Goal: Information Seeking & Learning: Learn about a topic

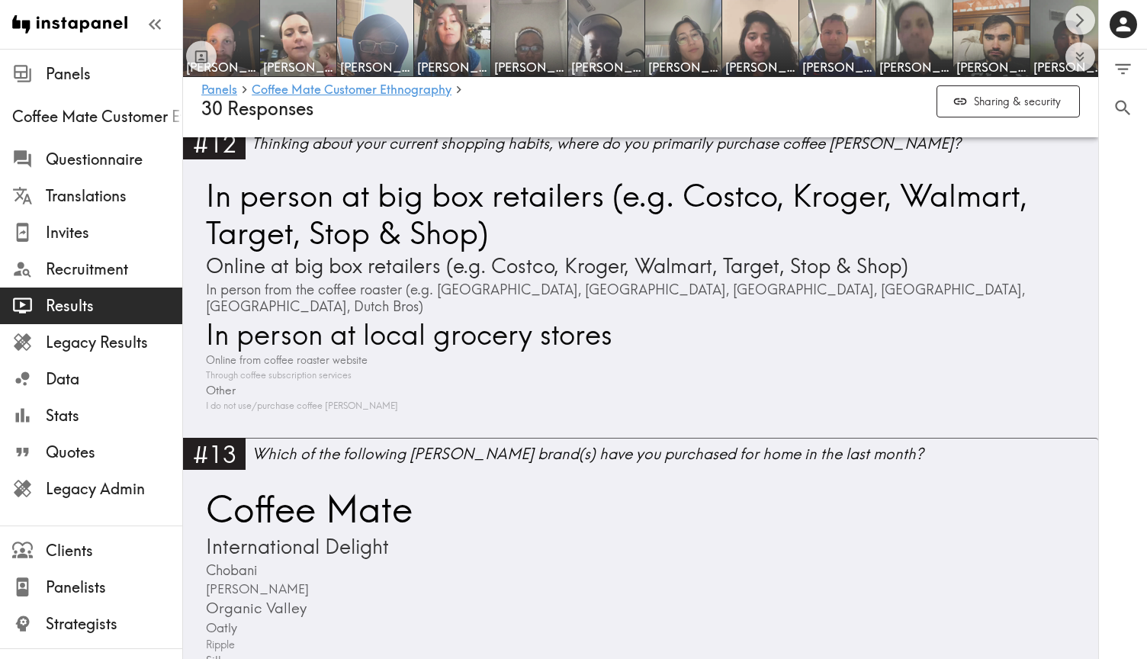
scroll to position [4184, 0]
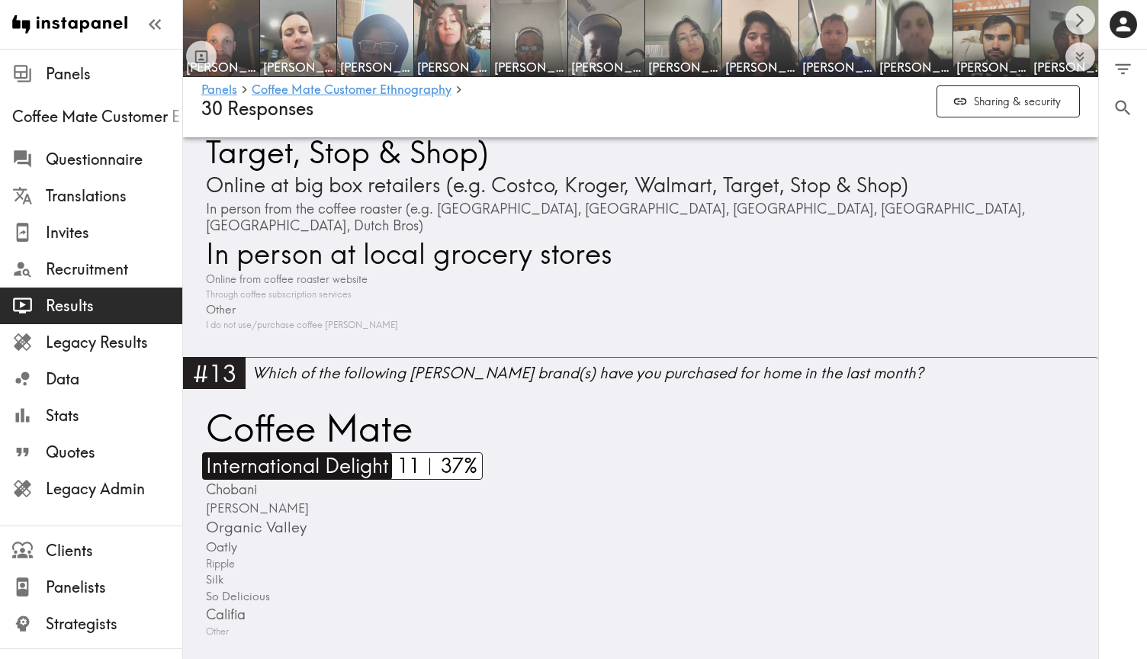
click at [227, 452] on span "International Delight" at bounding box center [295, 465] width 187 height 27
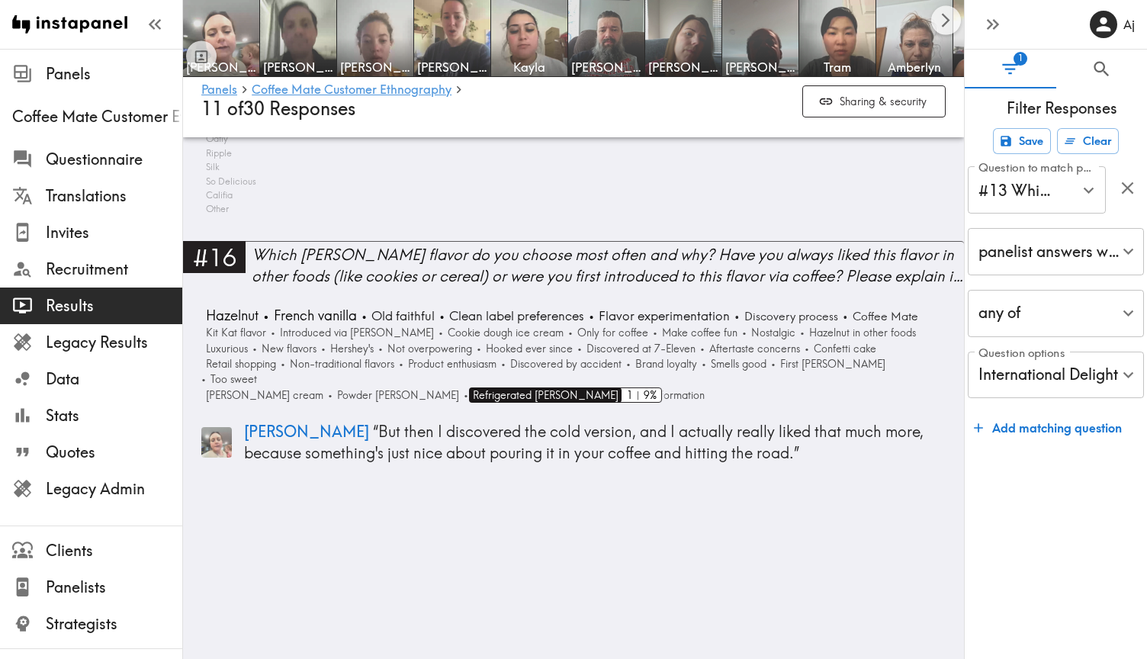
scroll to position [4124, 0]
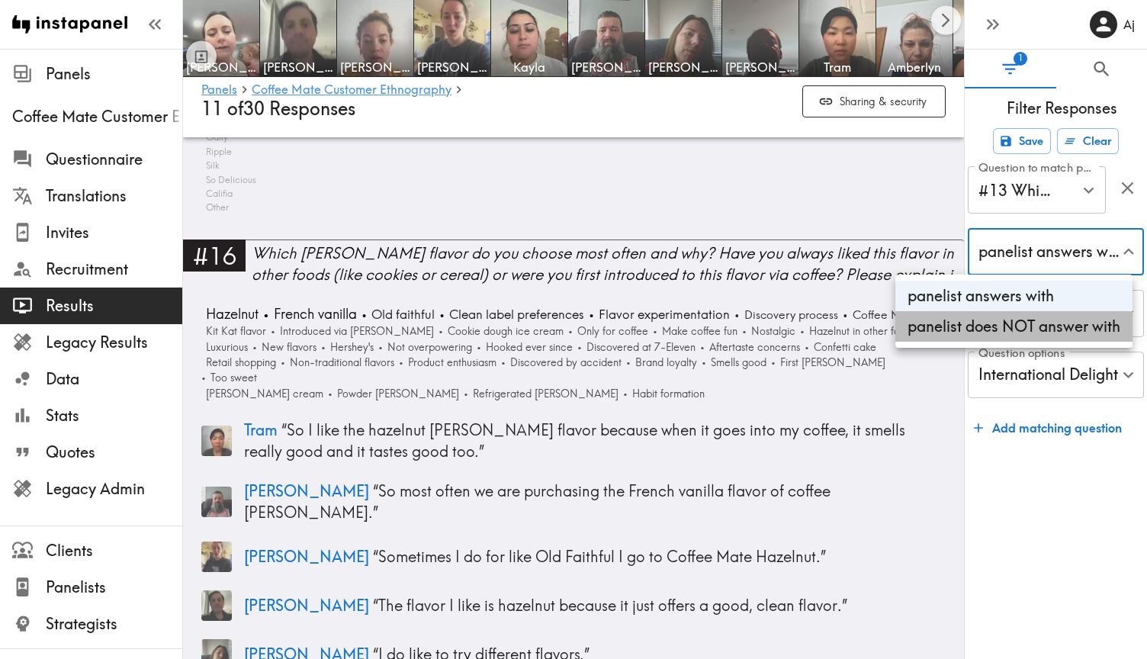
click at [1042, 322] on li "panelist does NOT answer with" at bounding box center [1013, 326] width 237 height 30
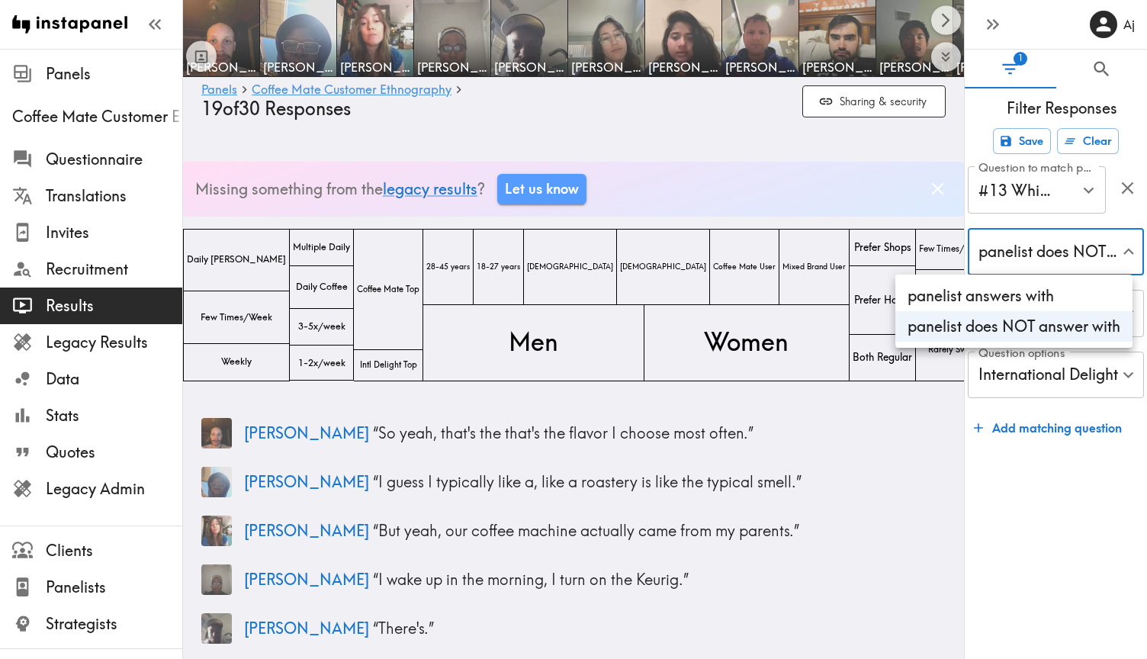
click at [1044, 287] on li "panelist answers with" at bounding box center [1013, 296] width 237 height 30
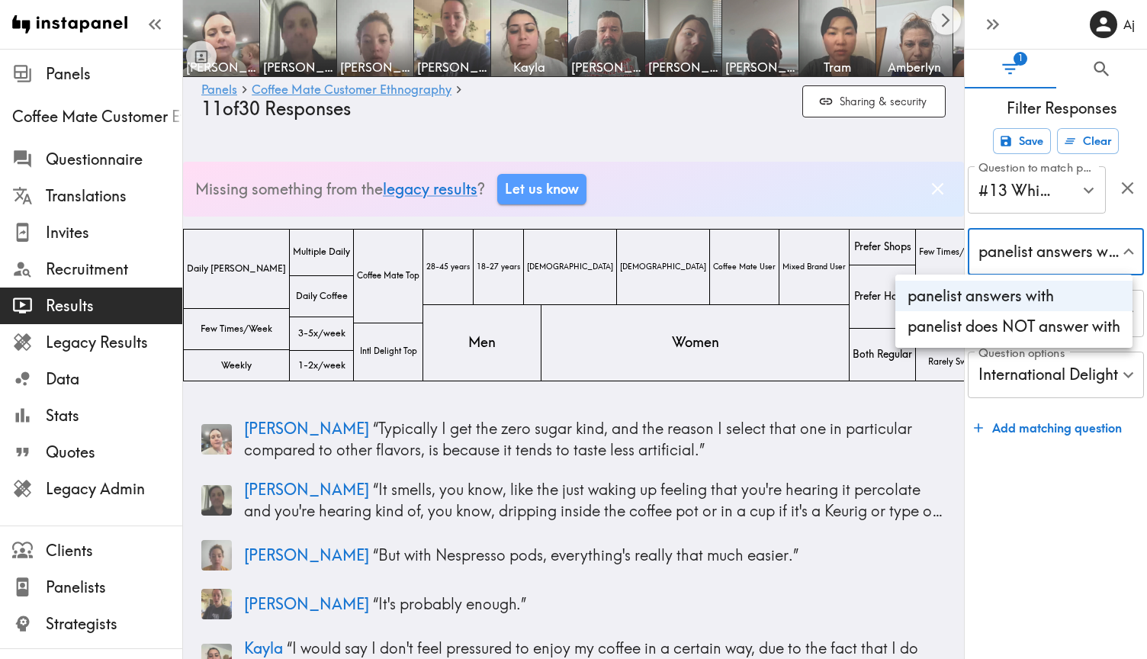
click at [1044, 323] on li "panelist does NOT answer with" at bounding box center [1013, 326] width 237 height 30
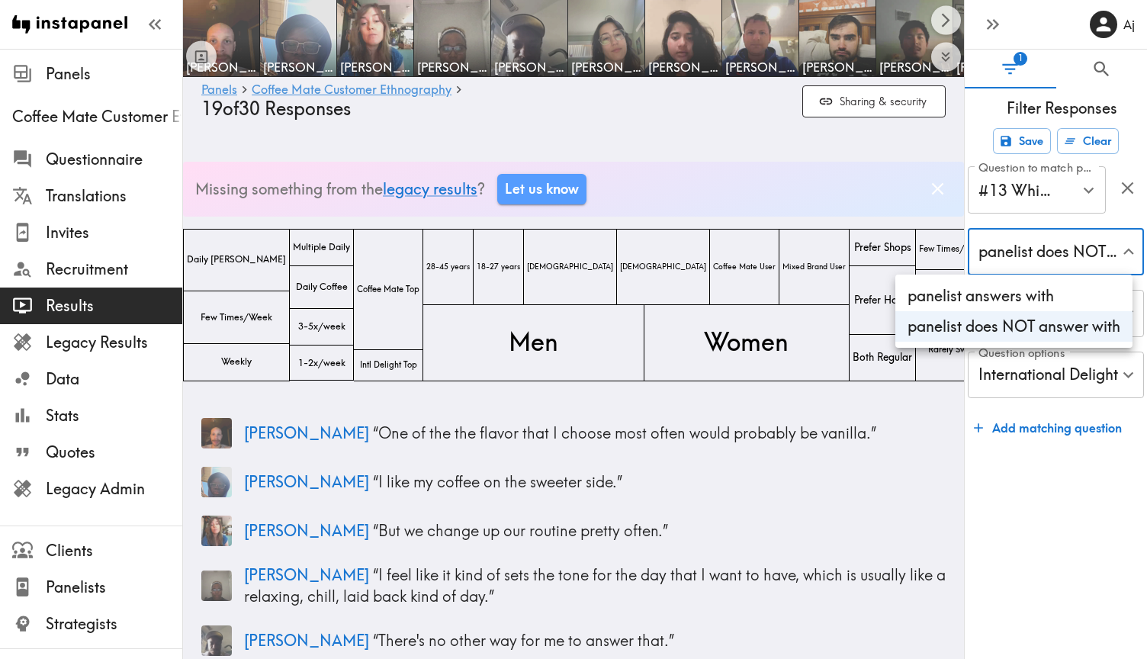
click at [1035, 287] on li "panelist answers with" at bounding box center [1013, 296] width 237 height 30
type input "false"
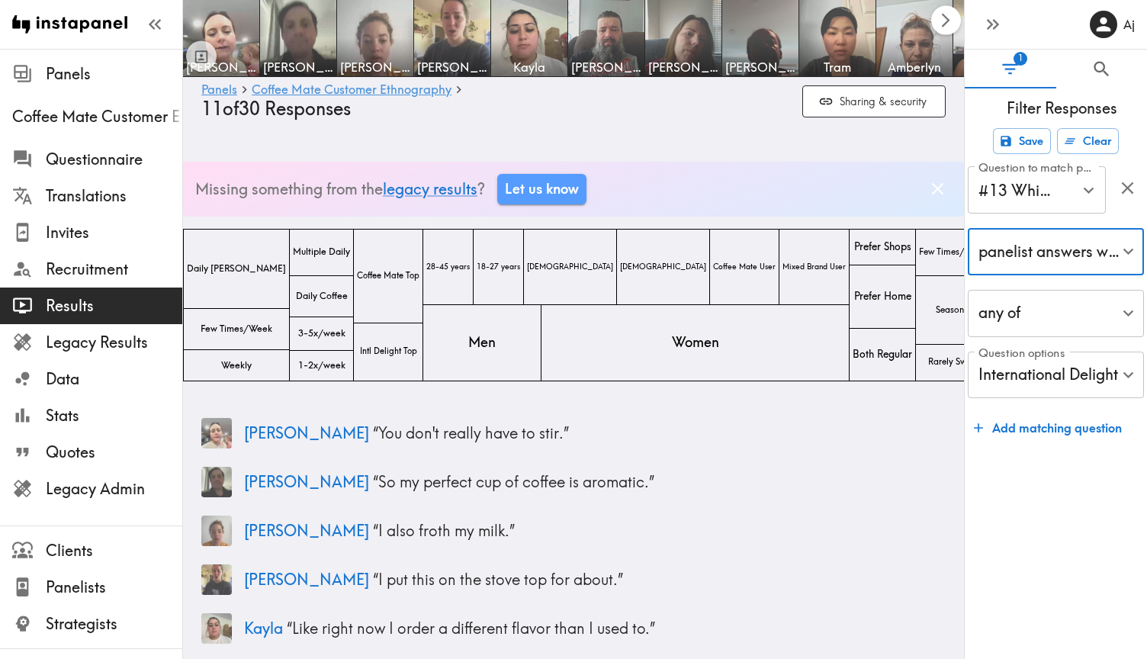
click at [945, 15] on icon "Scroll right" at bounding box center [946, 20] width 18 height 18
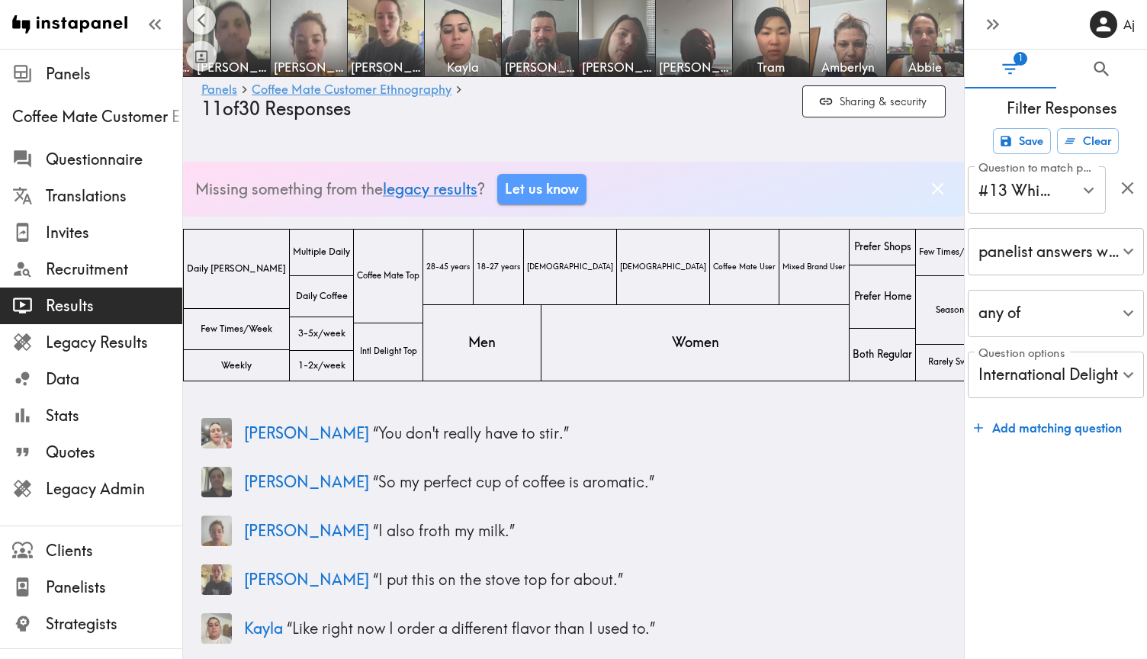
drag, startPoint x: 945, startPoint y: 15, endPoint x: 842, endPoint y: 155, distance: 173.8
click at [196, 19] on icon "Scroll left" at bounding box center [202, 20] width 18 height 18
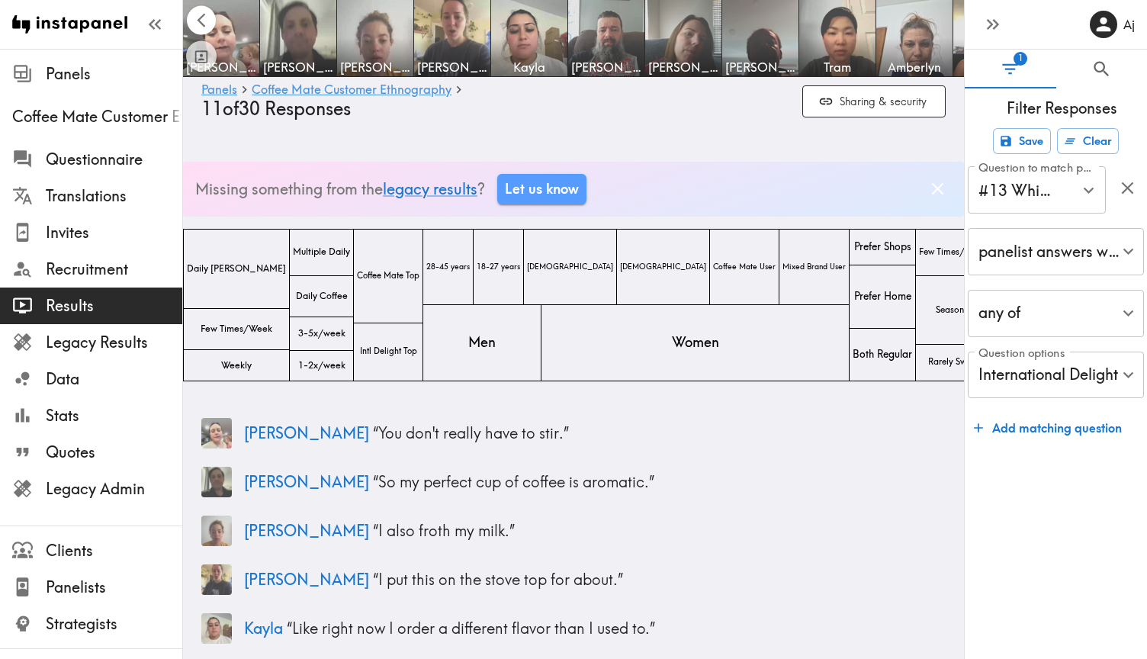
click at [196, 19] on div at bounding box center [201, 38] width 30 height 66
click at [197, 65] on icon "Toggle between responses and questions" at bounding box center [202, 57] width 18 height 18
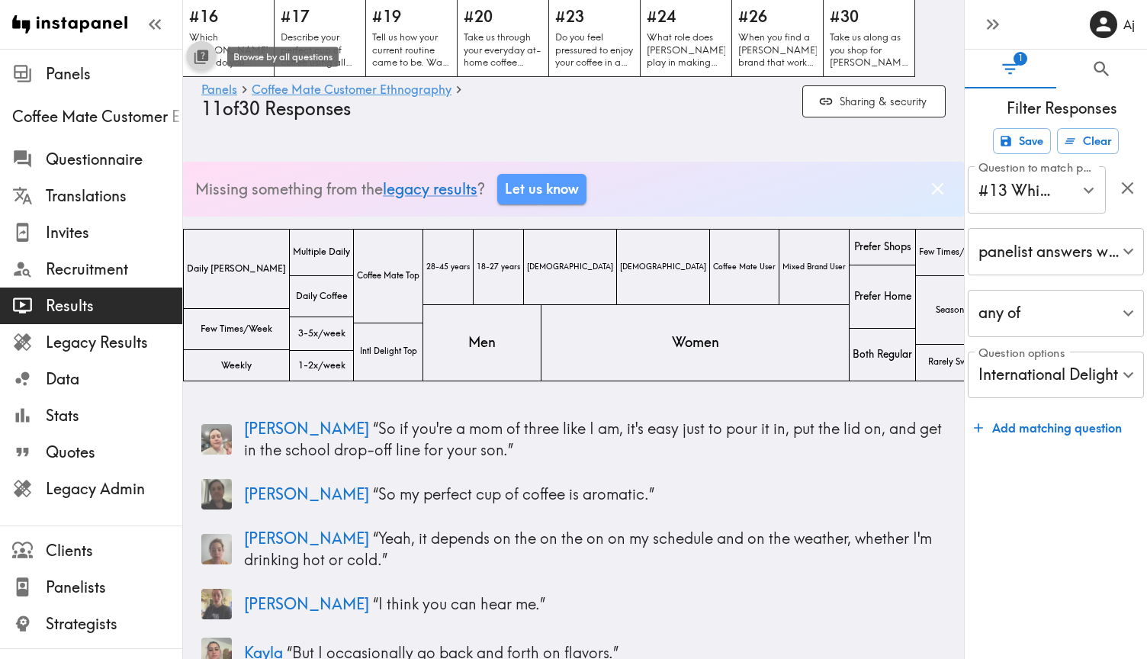
click at [197, 65] on icon "Toggle between responses and questions" at bounding box center [202, 57] width 18 height 18
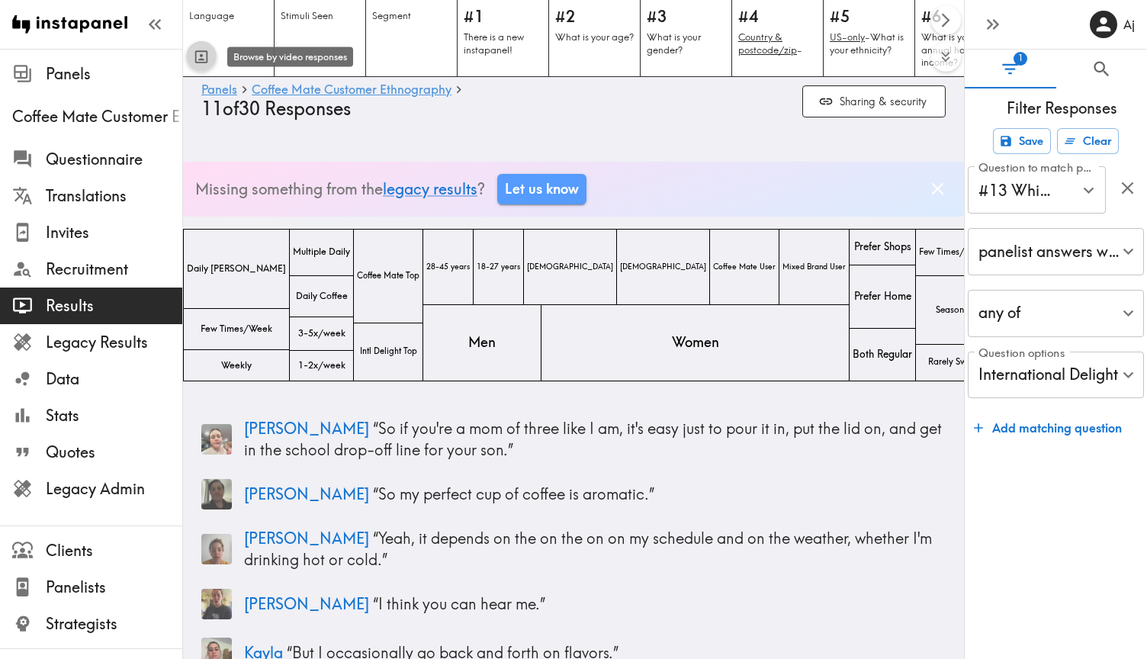
click at [197, 66] on div "Toggle between responses and questions" at bounding box center [202, 58] width 18 height 26
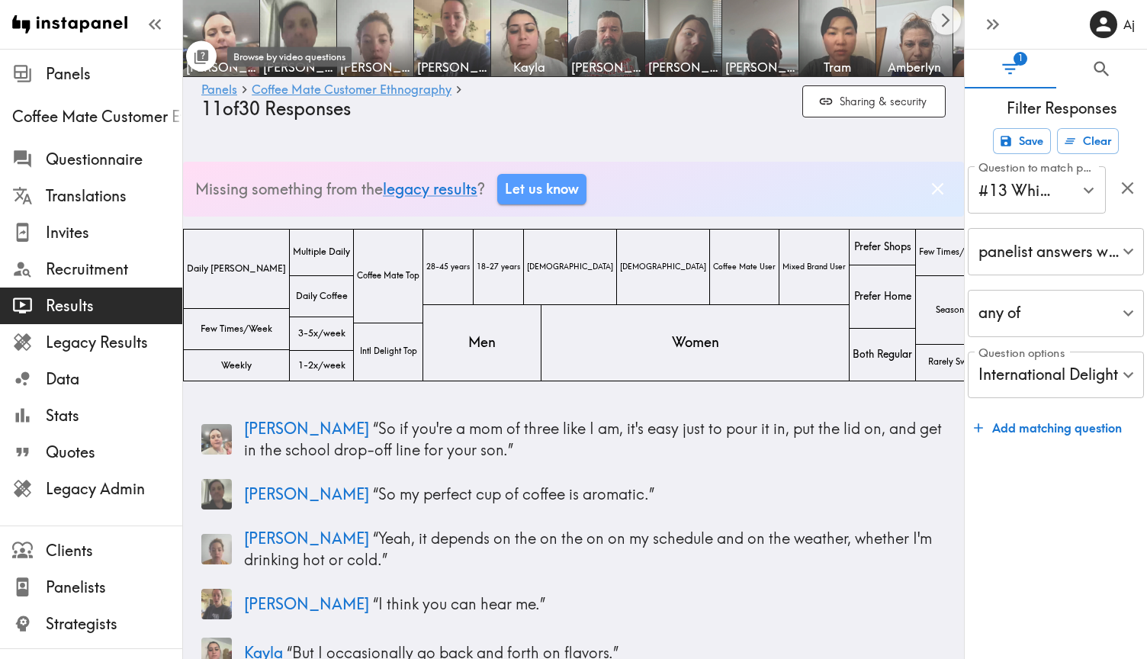
click at [197, 66] on div "Toggle between responses and questions" at bounding box center [202, 58] width 18 height 26
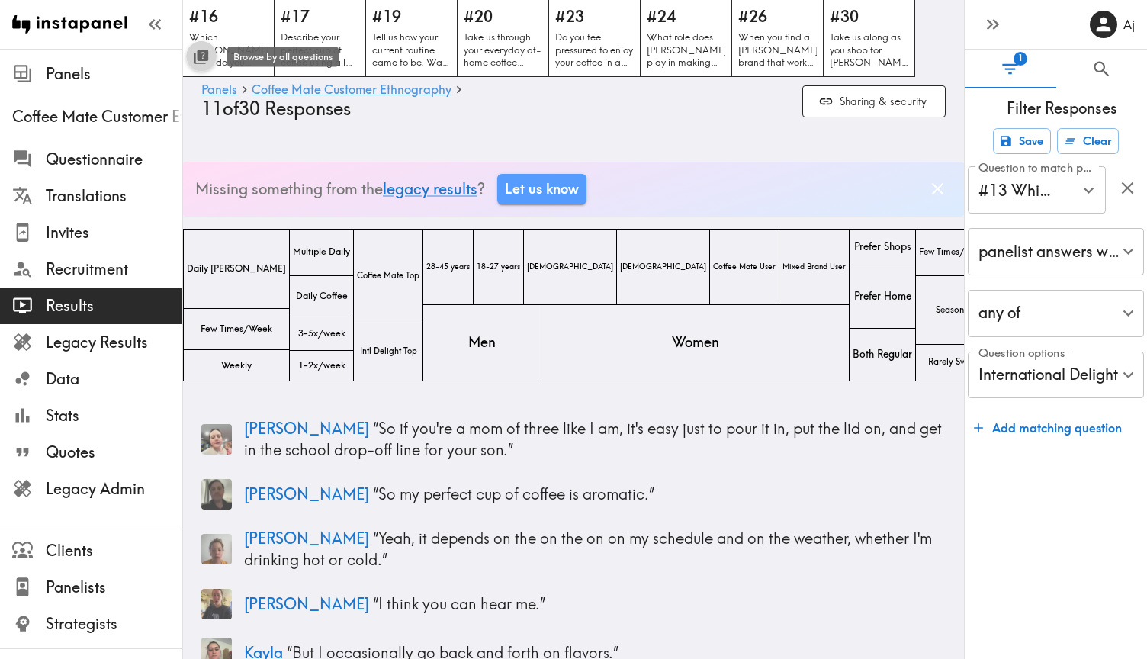
click at [197, 66] on div "Toggle between responses and questions" at bounding box center [202, 58] width 18 height 26
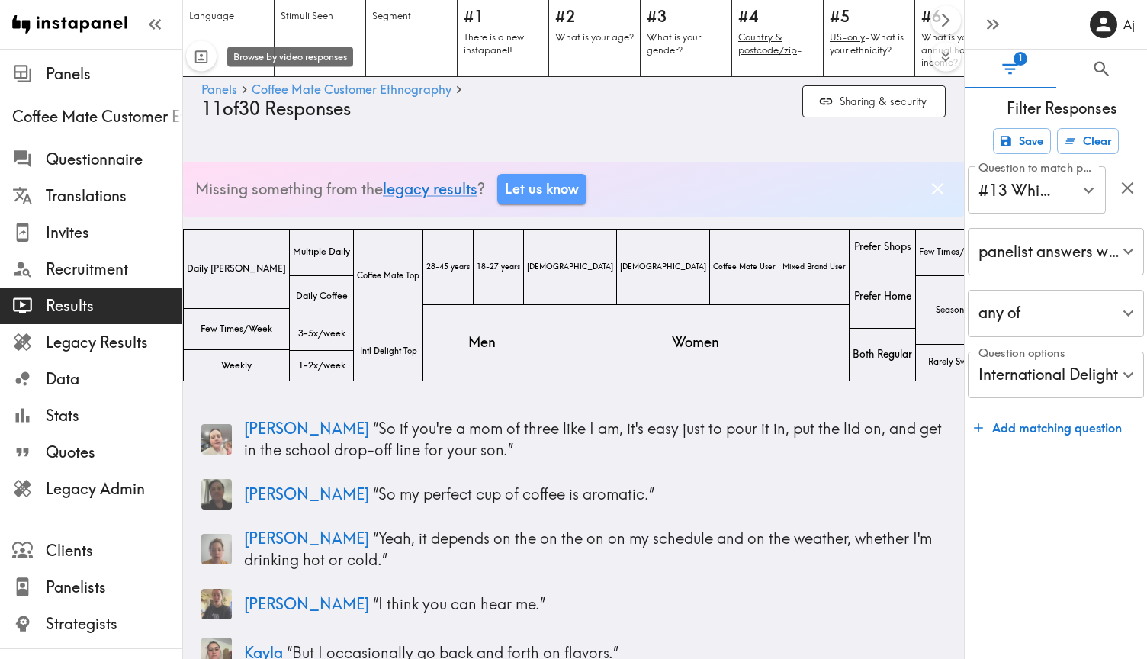
click at [197, 66] on div "Toggle between responses and questions" at bounding box center [202, 58] width 18 height 26
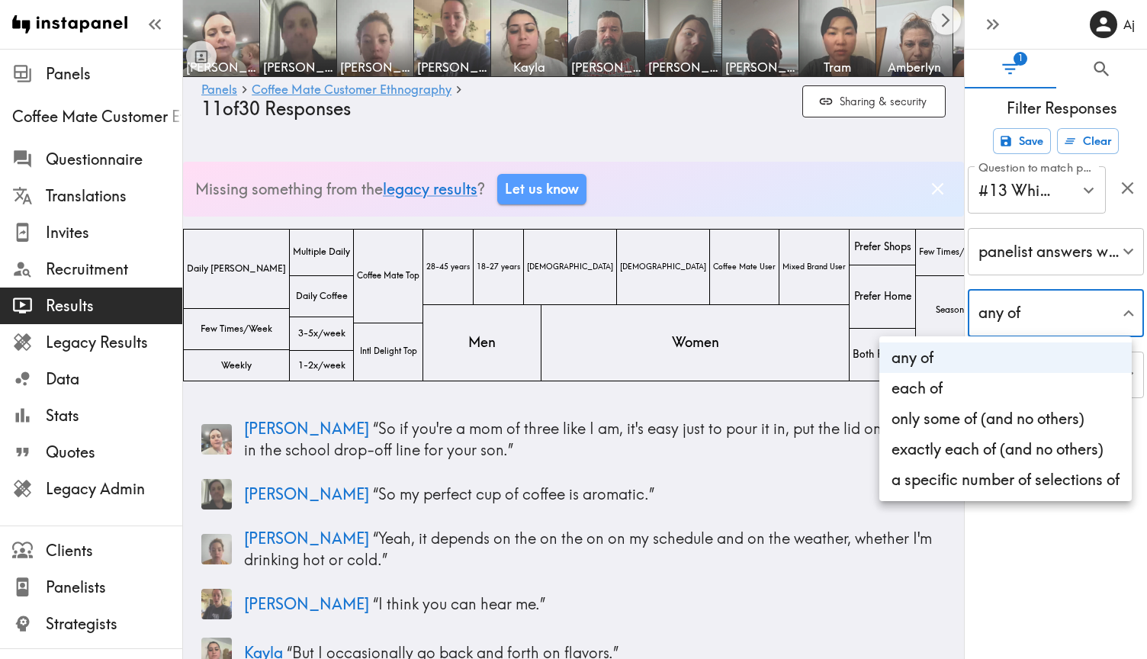
click at [1058, 320] on div at bounding box center [573, 329] width 1147 height 659
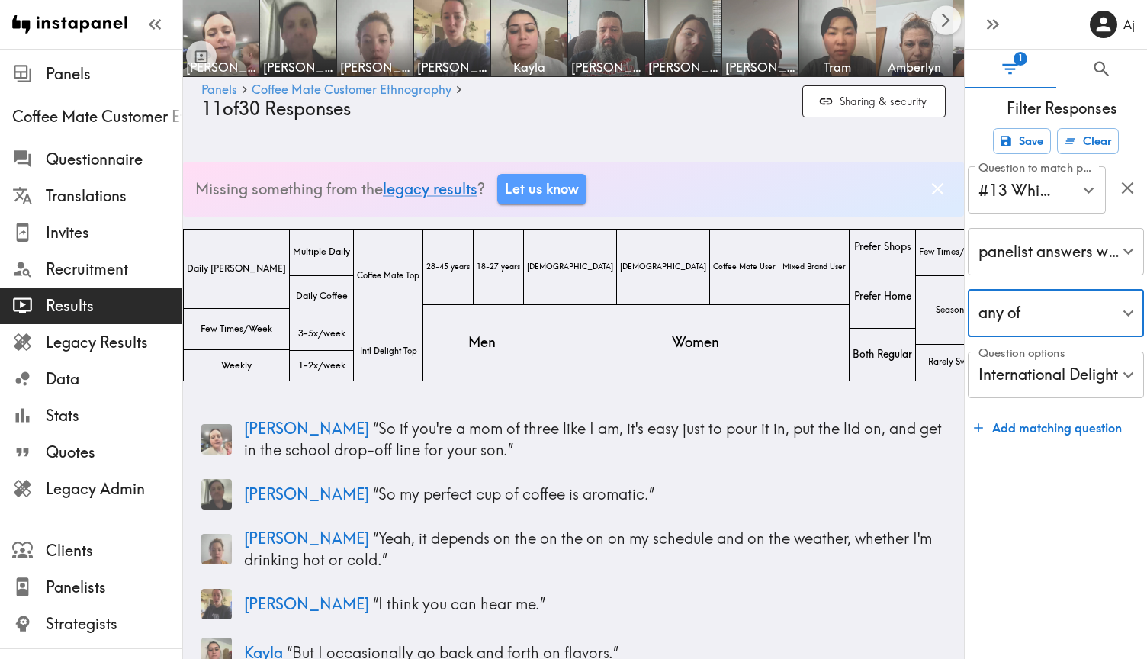
click at [1059, 351] on label "Question options" at bounding box center [1021, 353] width 86 height 17
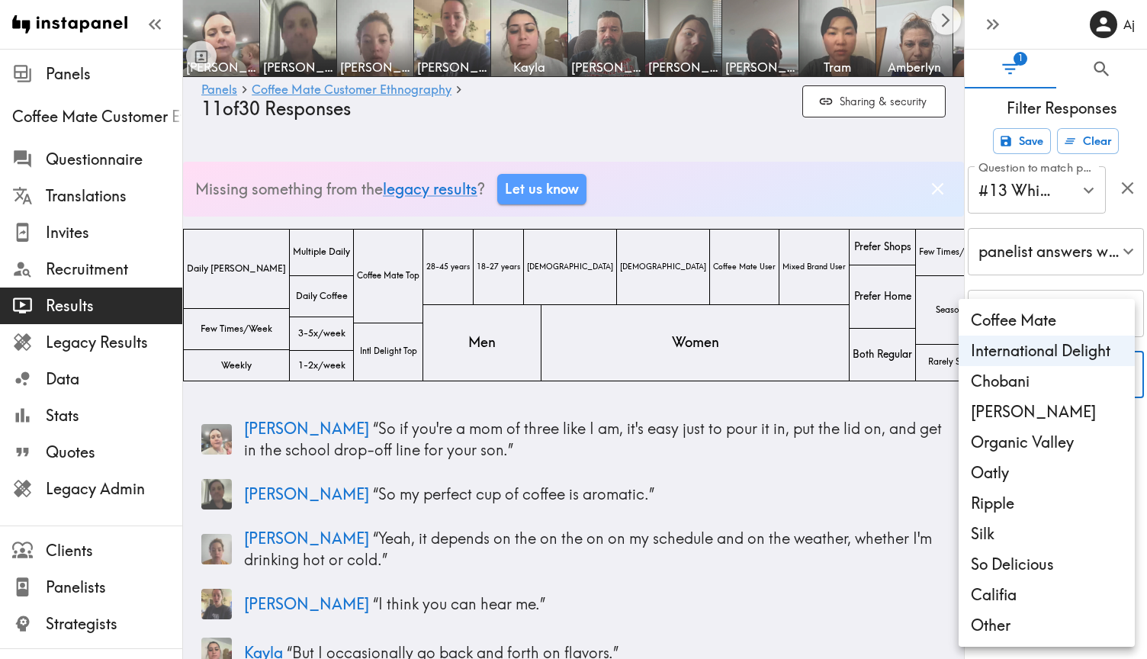
click at [791, 465] on div at bounding box center [573, 329] width 1147 height 659
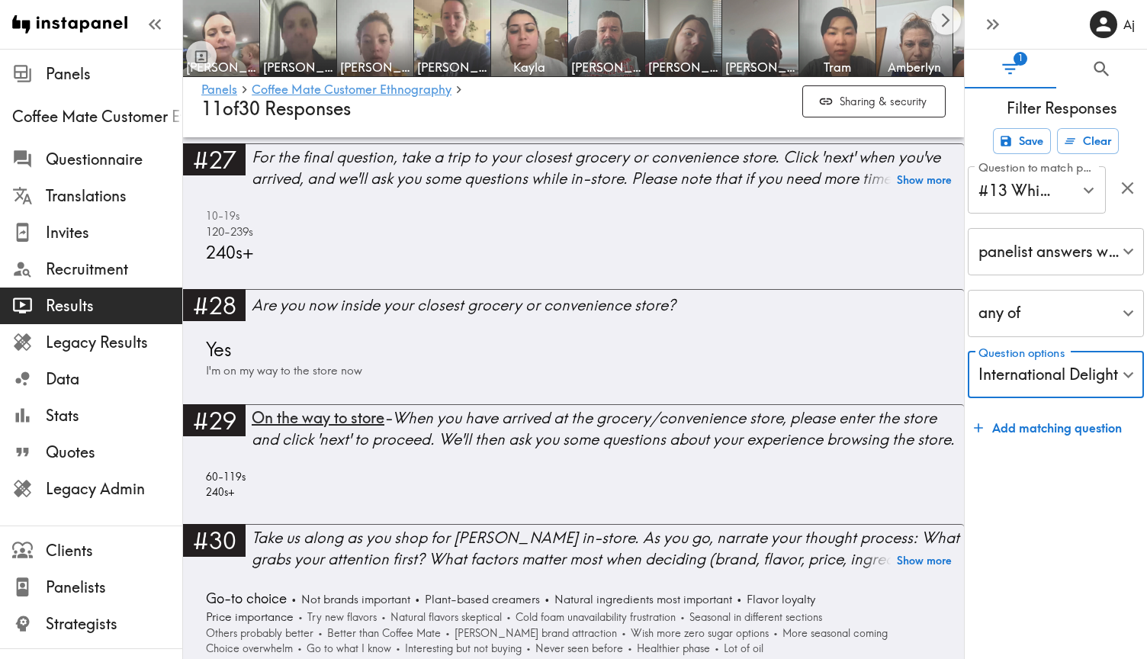
scroll to position [8588, 0]
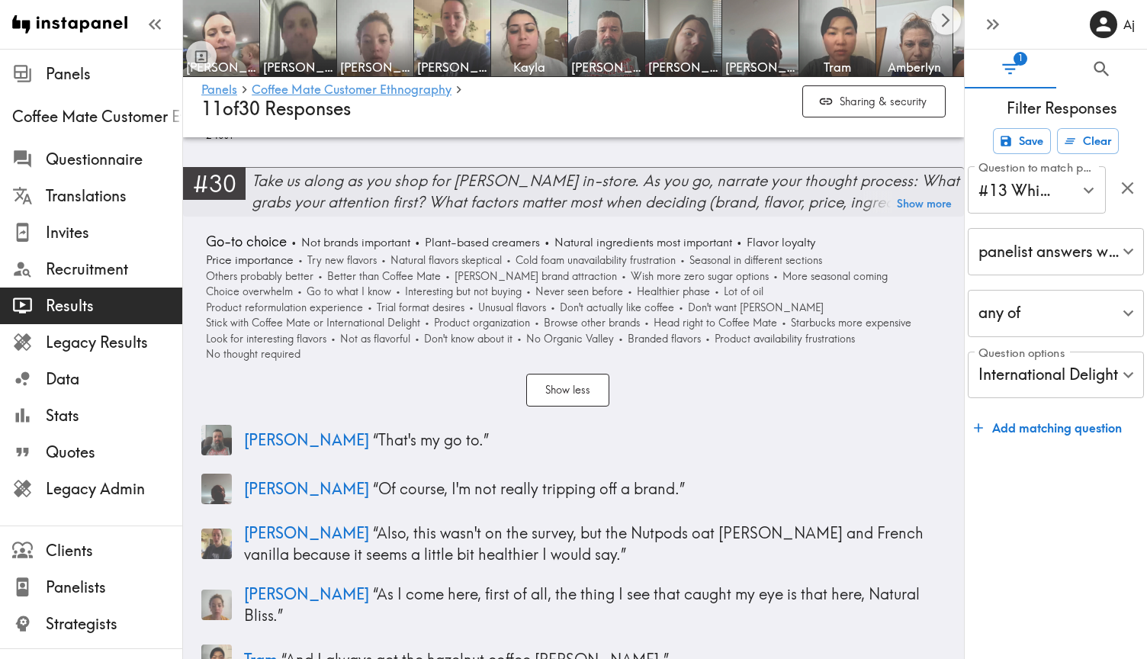
scroll to position [8934, 0]
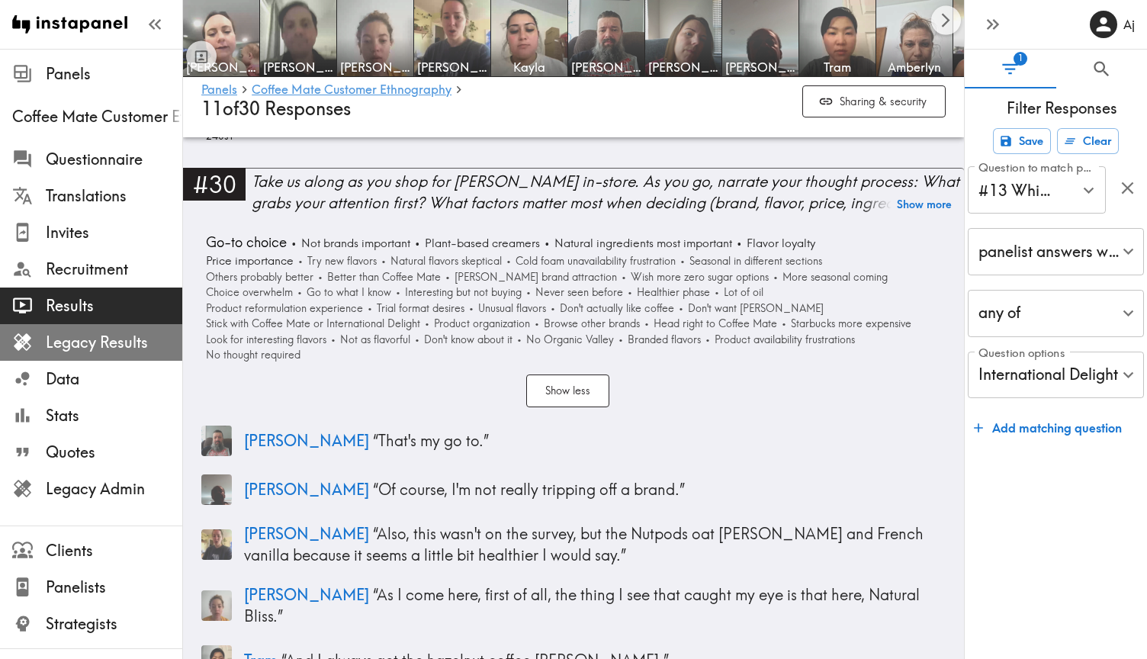
click at [136, 339] on span "Legacy Results" at bounding box center [114, 342] width 136 height 21
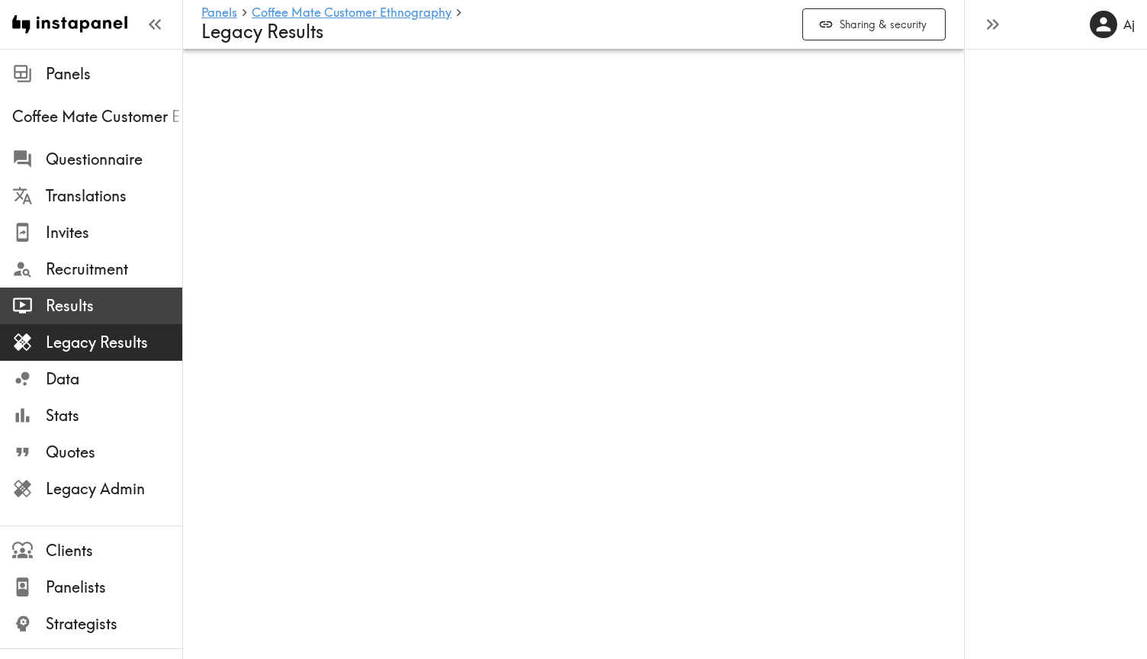
click at [95, 314] on span "Results" at bounding box center [114, 305] width 136 height 21
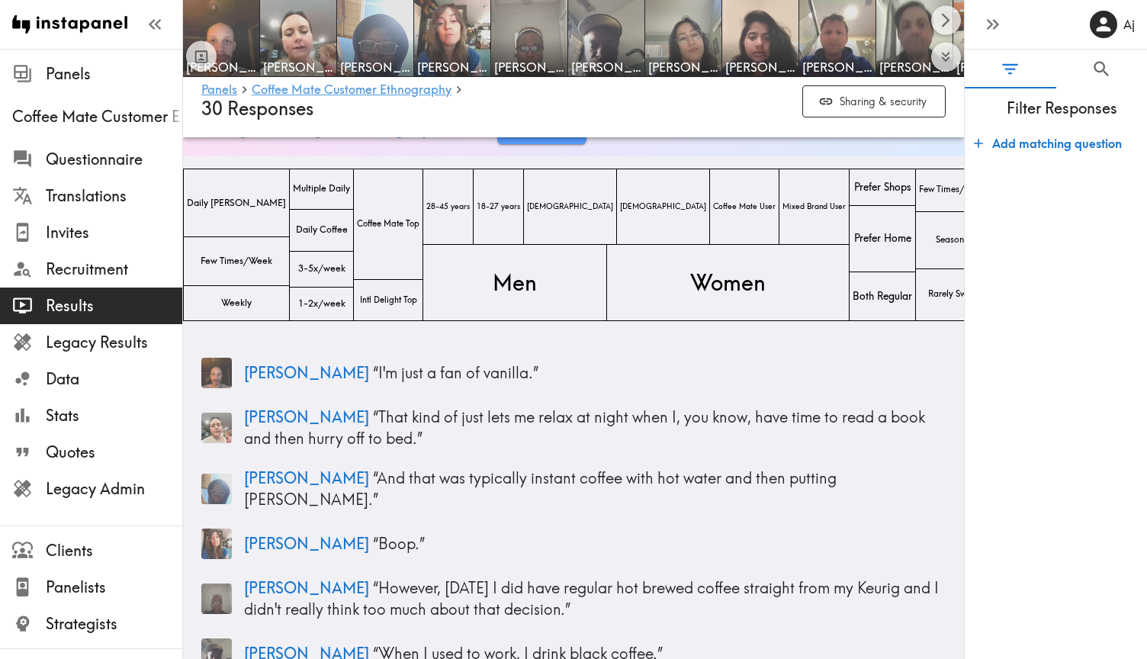
scroll to position [63, 0]
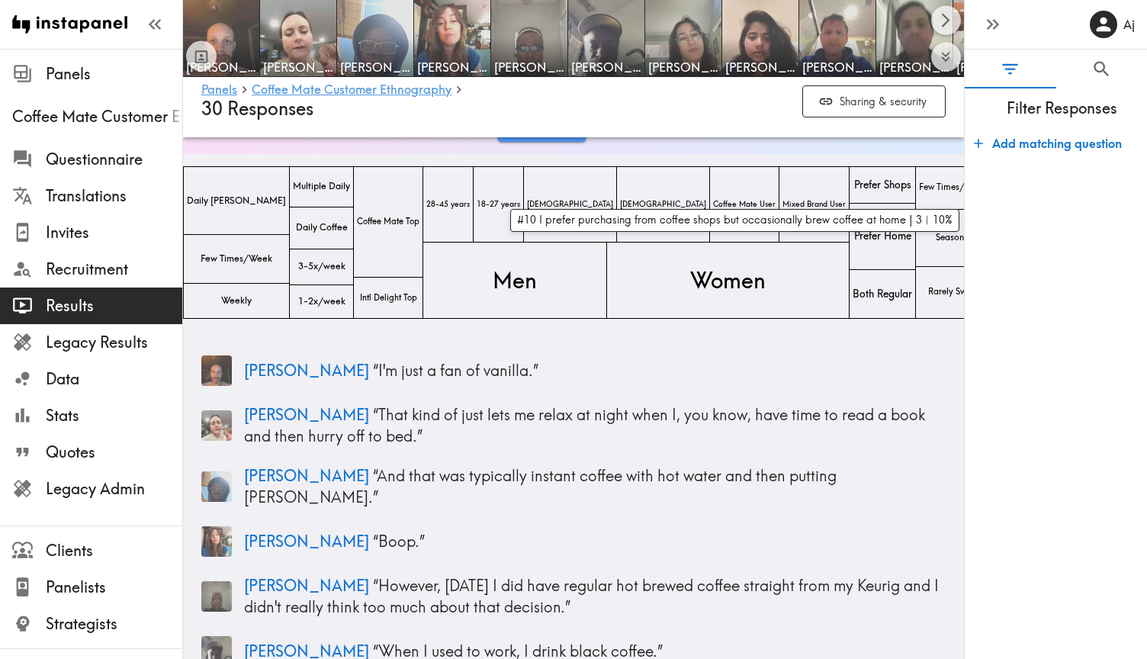
click at [851, 187] on span "Prefer Shops" at bounding box center [882, 185] width 63 height 21
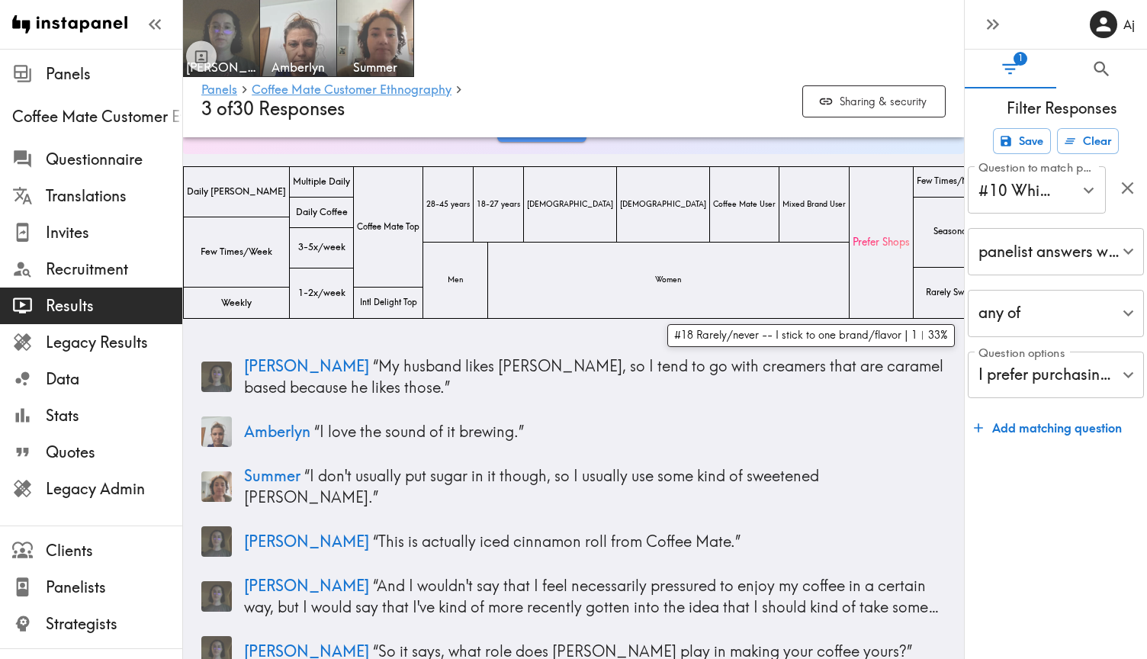
click at [923, 293] on span "Rarely Switch" at bounding box center [952, 293] width 58 height 18
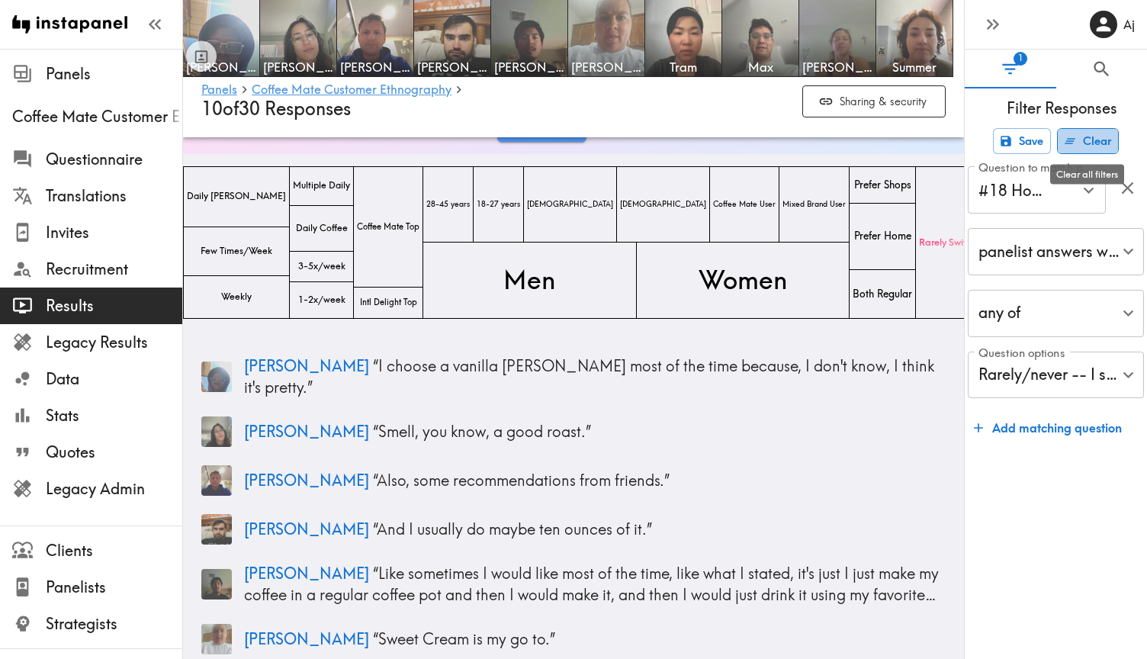
click at [1100, 135] on button "Clear" at bounding box center [1088, 141] width 62 height 26
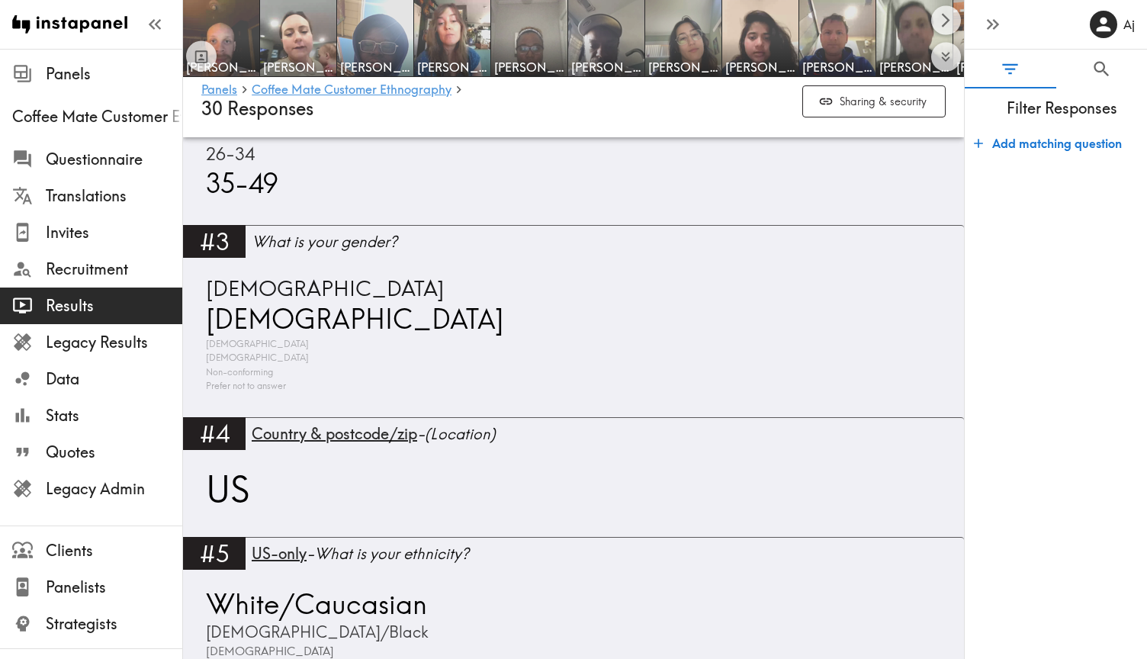
scroll to position [1732, 0]
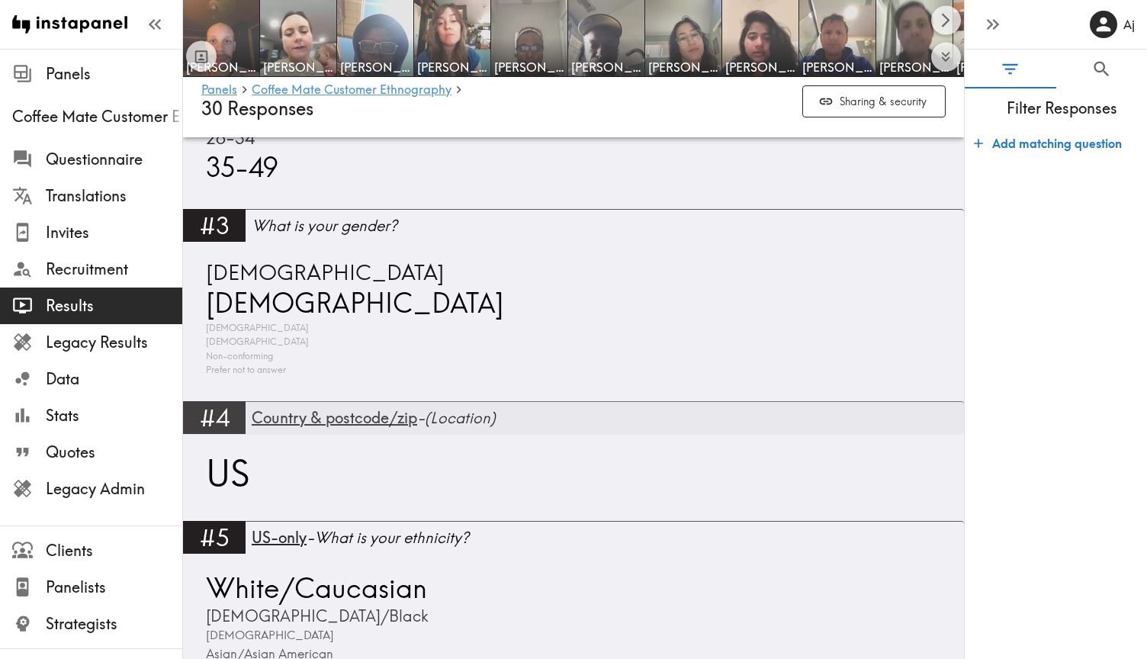
click at [287, 408] on span "Country & postcode/zip" at bounding box center [334, 417] width 165 height 19
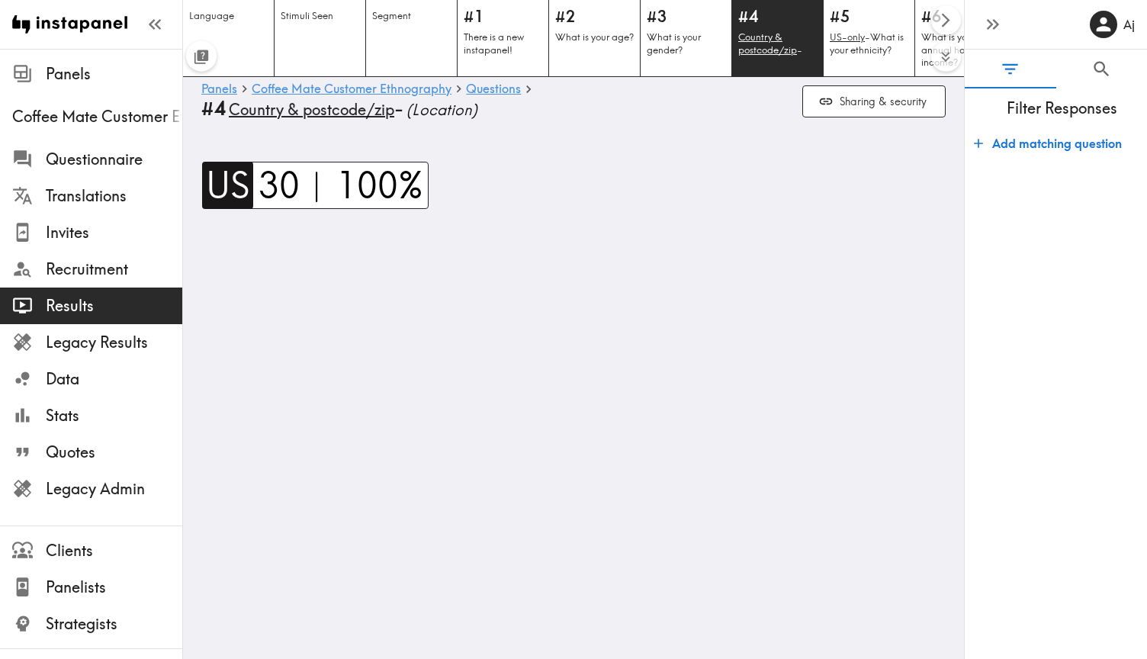
click at [204, 195] on span "US" at bounding box center [226, 185] width 48 height 47
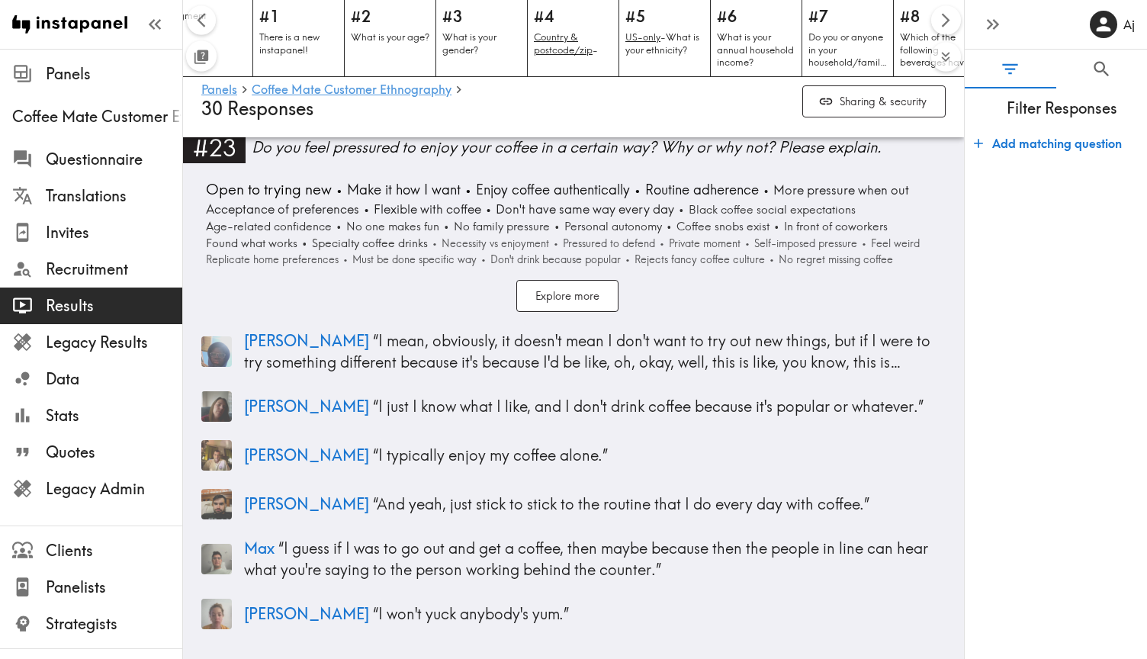
scroll to position [8146, 0]
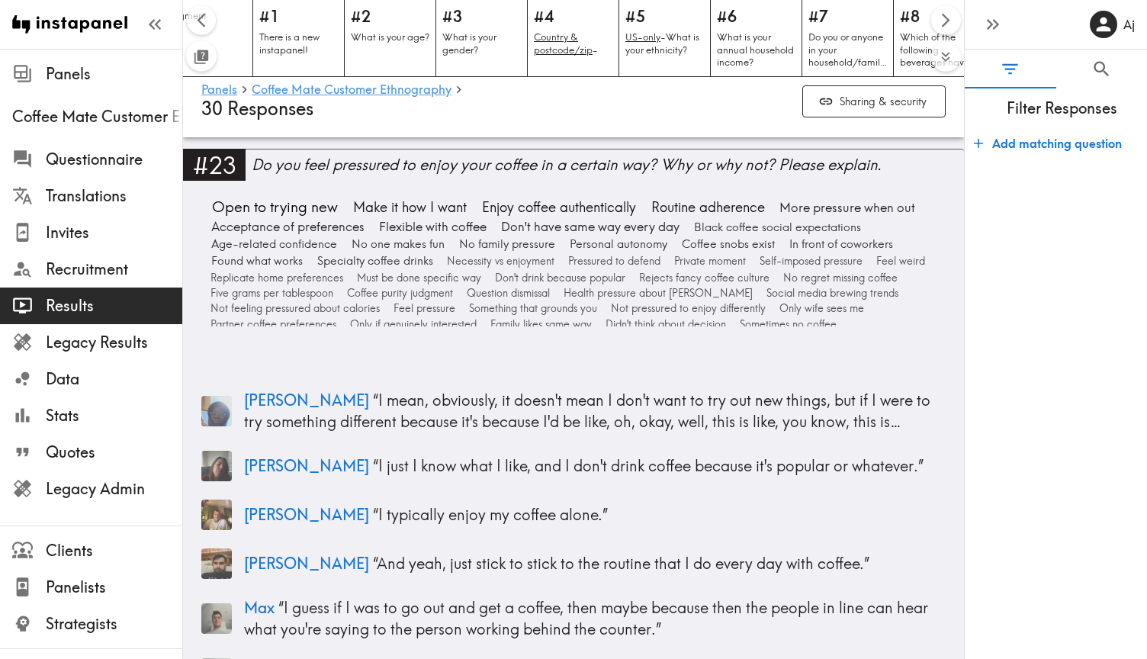
click at [91, 92] on ul "Coffee Mate Customer Ethnography Questionnaire Translations Invites Recruitment…" at bounding box center [91, 305] width 182 height 427
click at [91, 85] on span "Panels" at bounding box center [114, 73] width 136 height 27
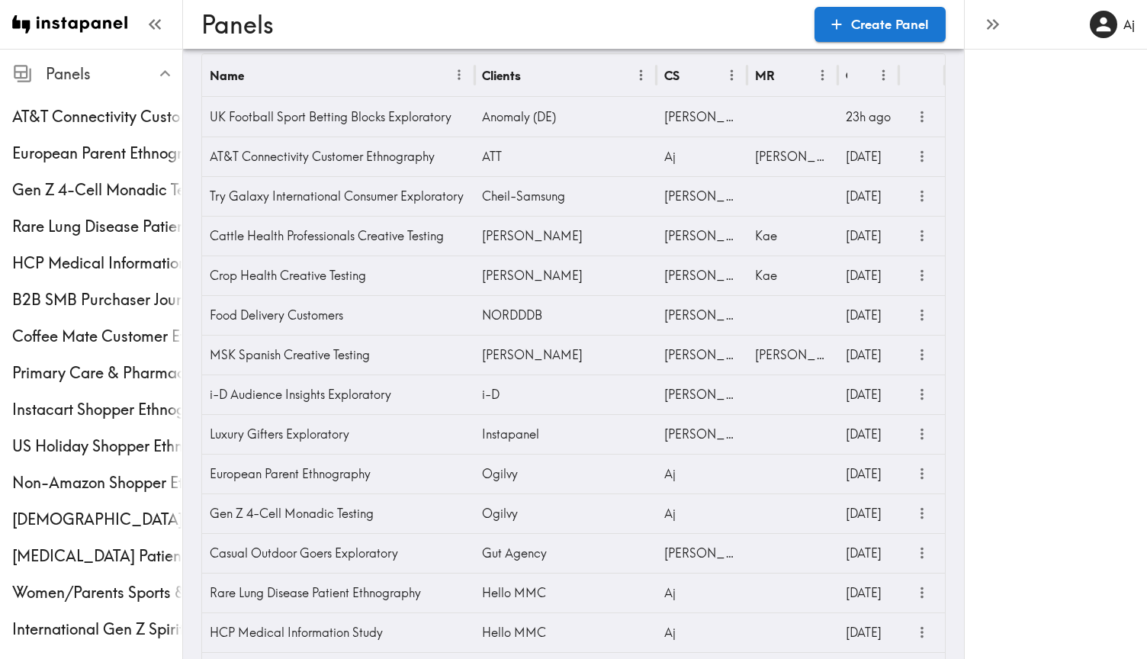
scroll to position [22, 0]
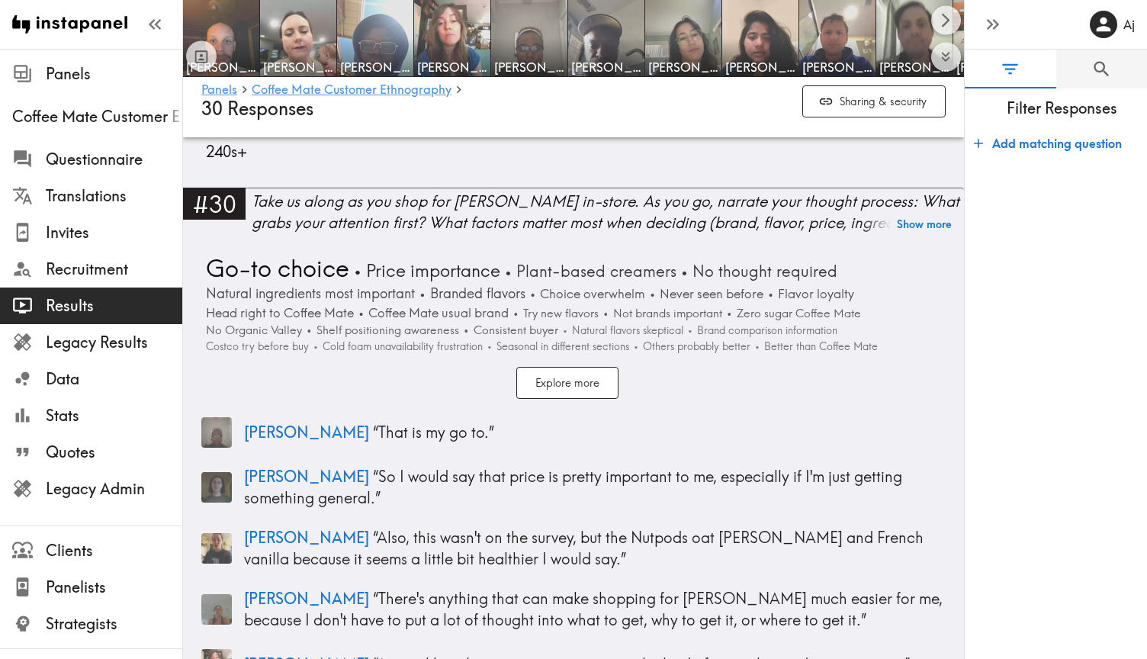
scroll to position [10501, 0]
click at [1071, 81] on button "0" at bounding box center [1101, 69] width 91 height 39
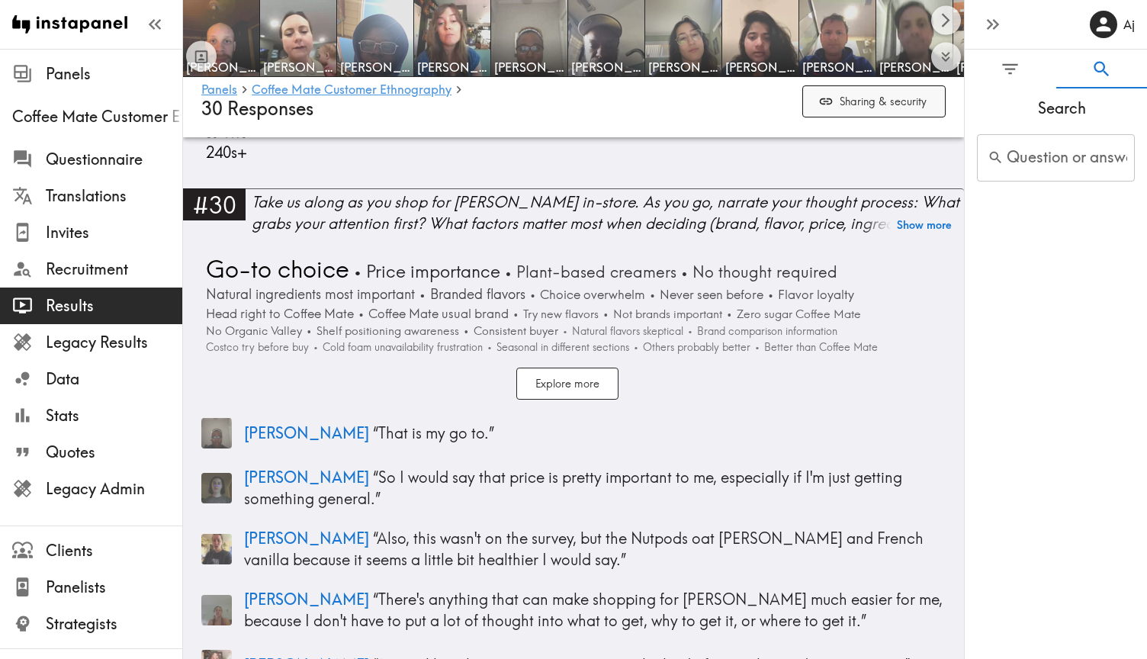
click at [911, 107] on button "Sharing & security" at bounding box center [873, 101] width 143 height 33
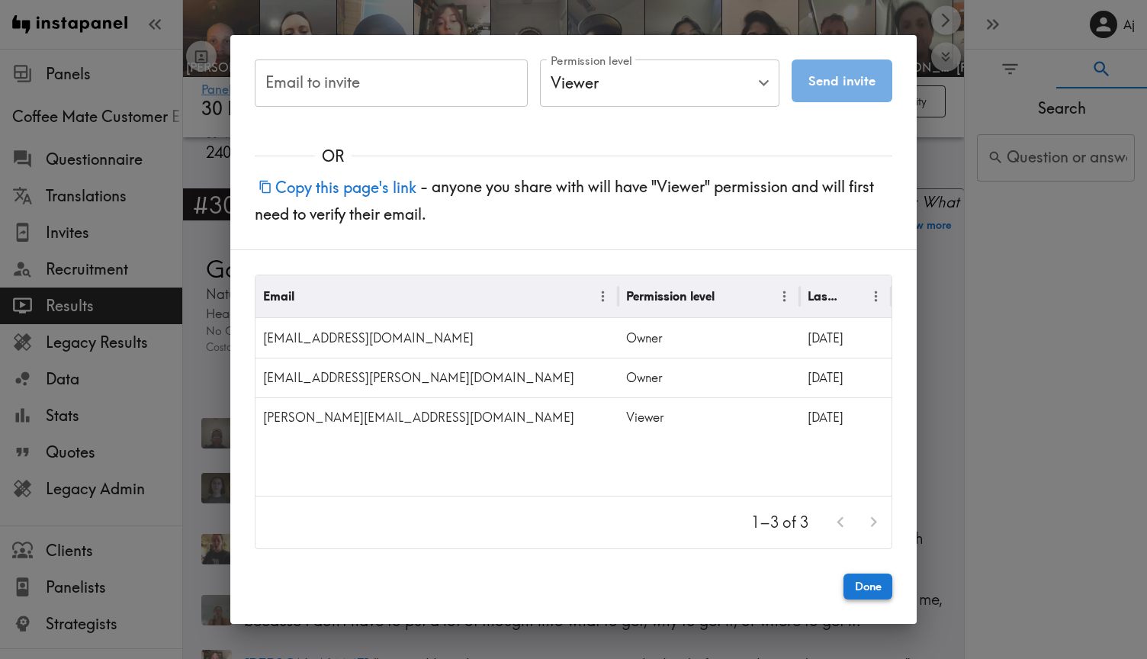
click at [862, 575] on button "Done" at bounding box center [867, 586] width 49 height 26
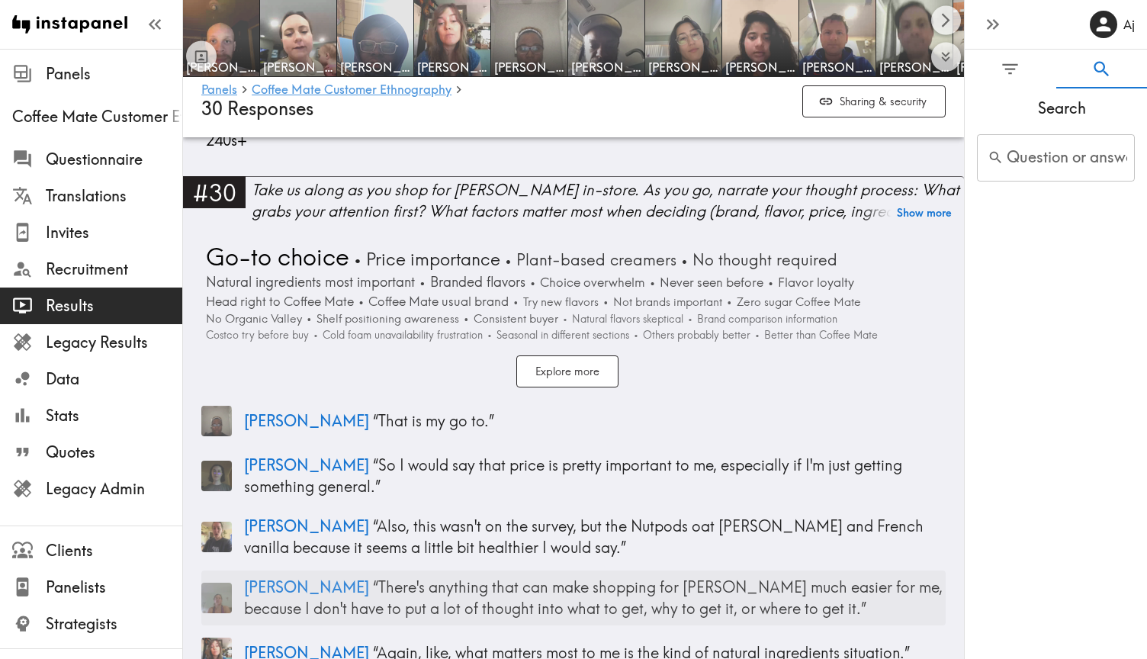
click at [716, 576] on p "[PERSON_NAME] “ There's anything that can make shopping for [PERSON_NAME] much …" at bounding box center [594, 597] width 701 height 43
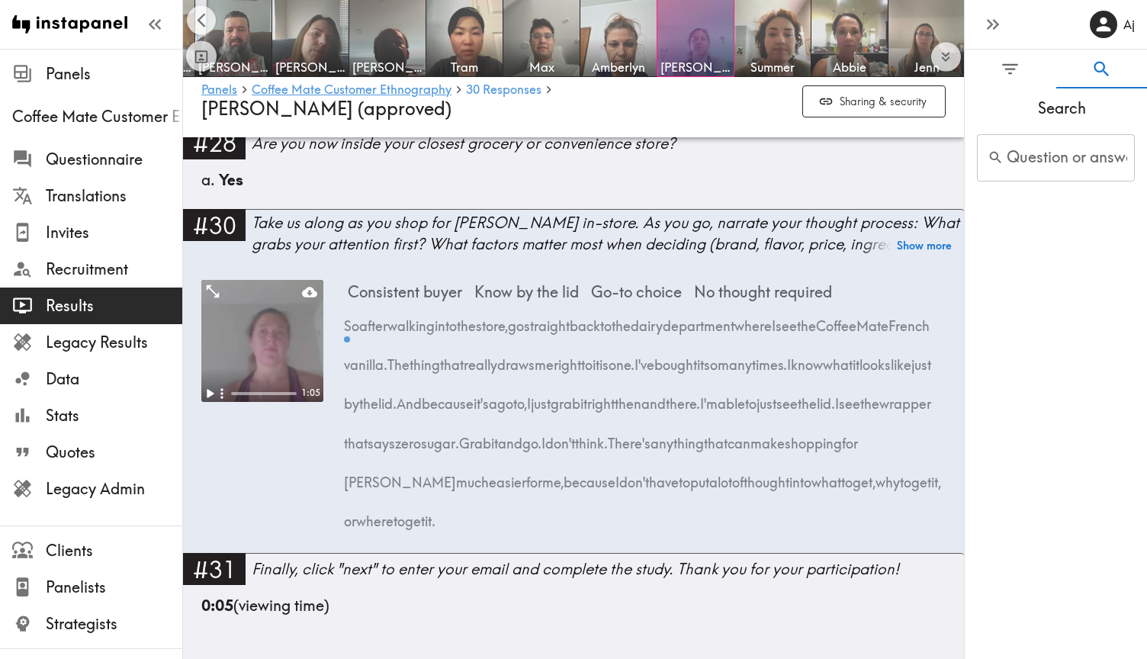
scroll to position [0, 1529]
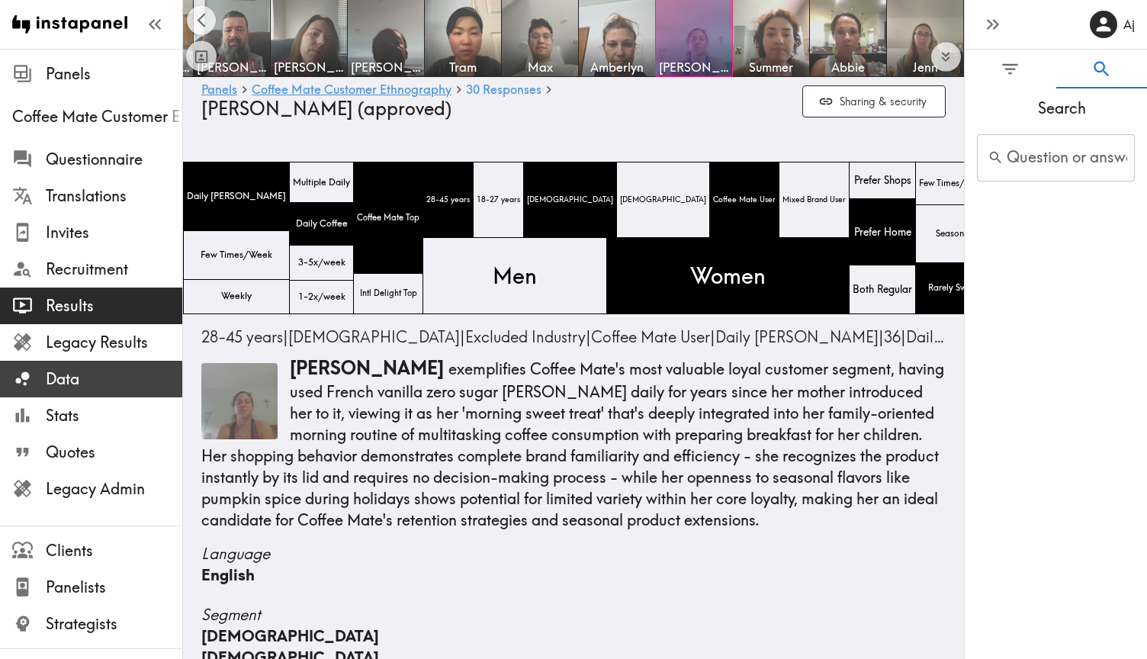
click at [114, 386] on span "Data" at bounding box center [114, 378] width 136 height 21
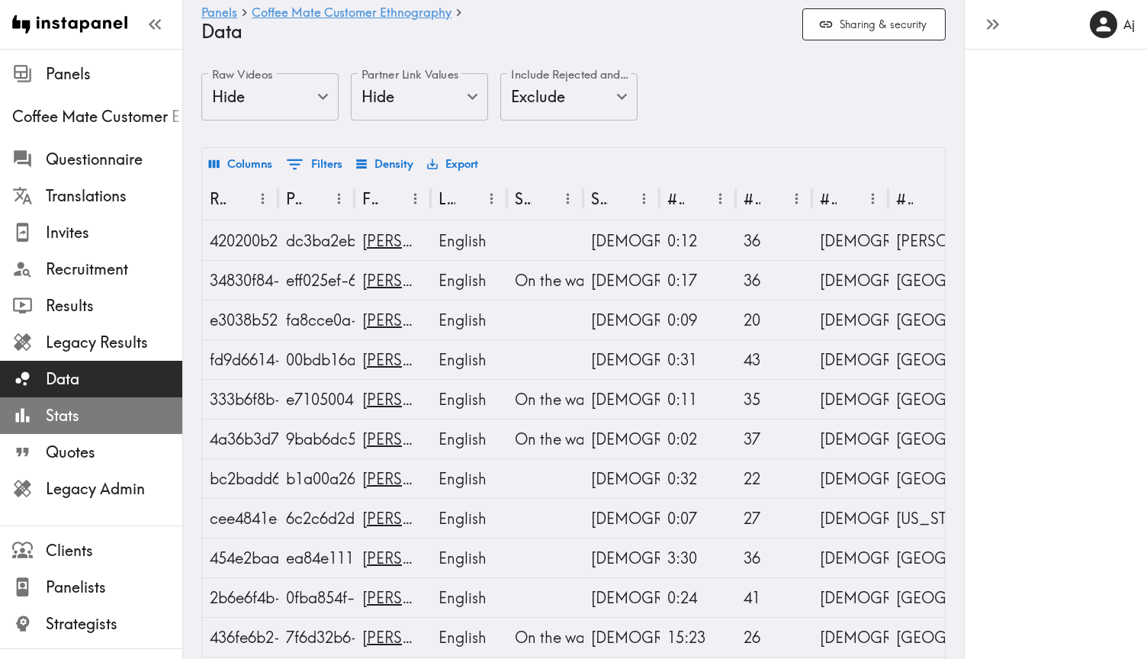
click at [114, 405] on span "Stats" at bounding box center [114, 415] width 136 height 21
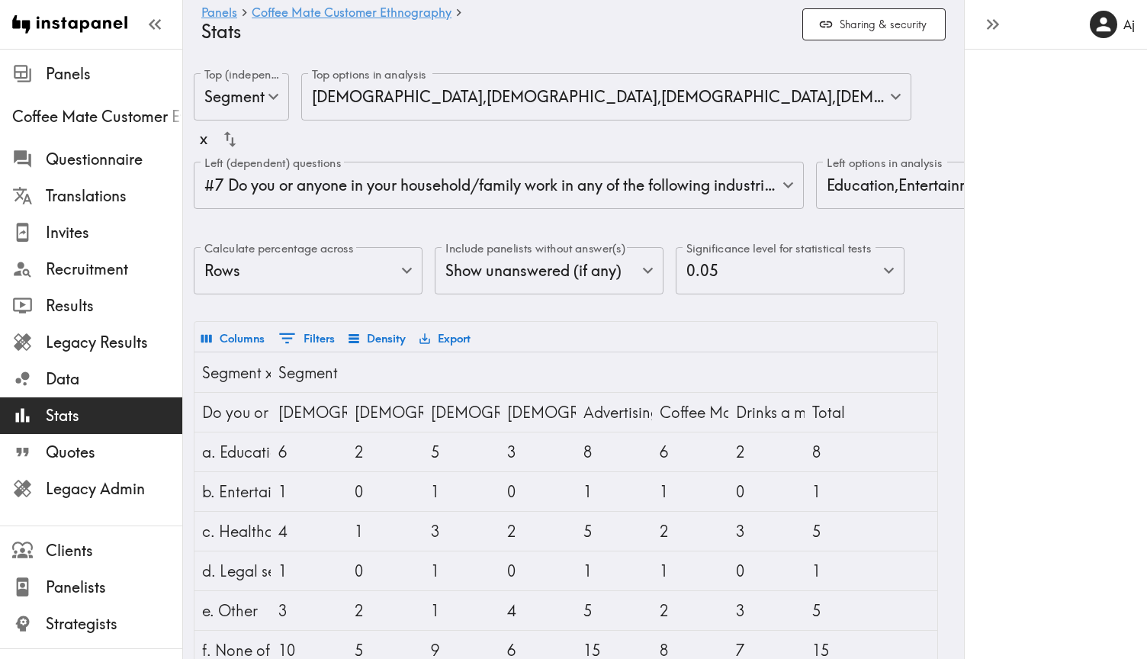
scroll to position [0, 7]
click at [101, 372] on span "Data" at bounding box center [114, 378] width 136 height 21
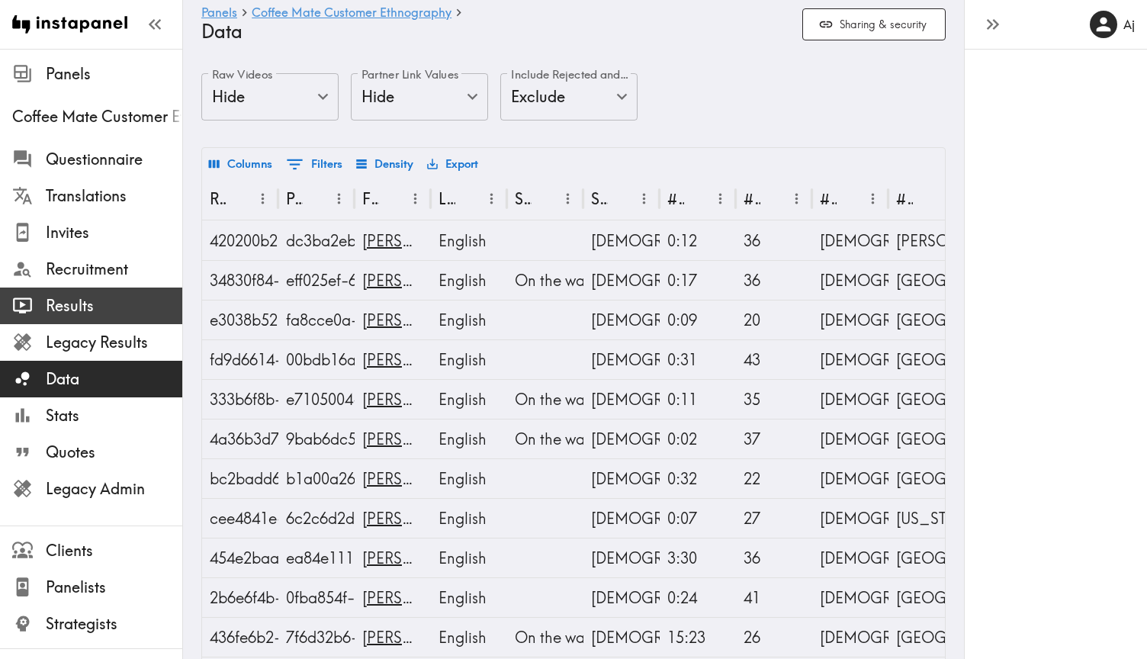
click at [111, 321] on div "Results" at bounding box center [91, 306] width 182 height 40
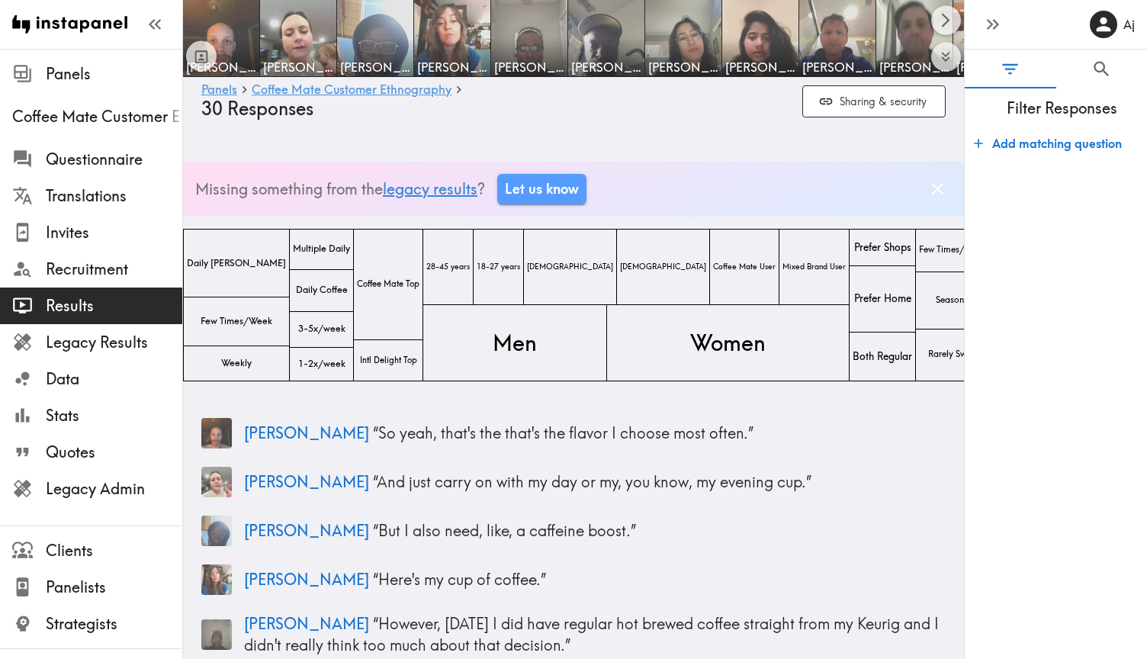
click at [413, 187] on link "legacy results" at bounding box center [430, 188] width 95 height 19
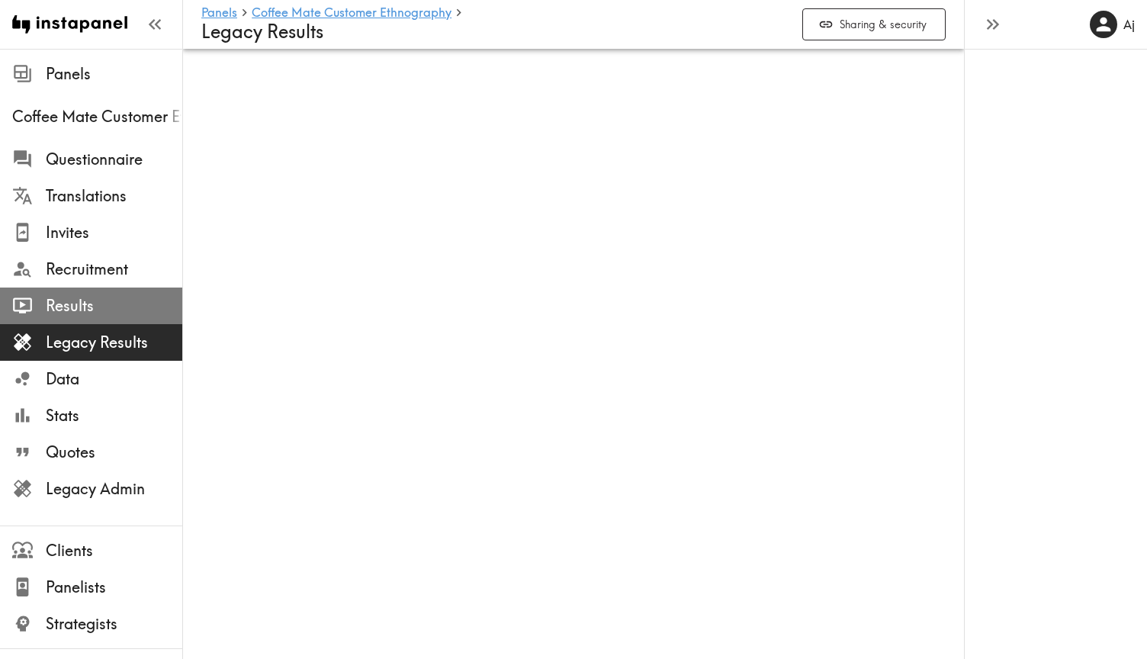
click at [112, 308] on span "Results" at bounding box center [114, 305] width 136 height 21
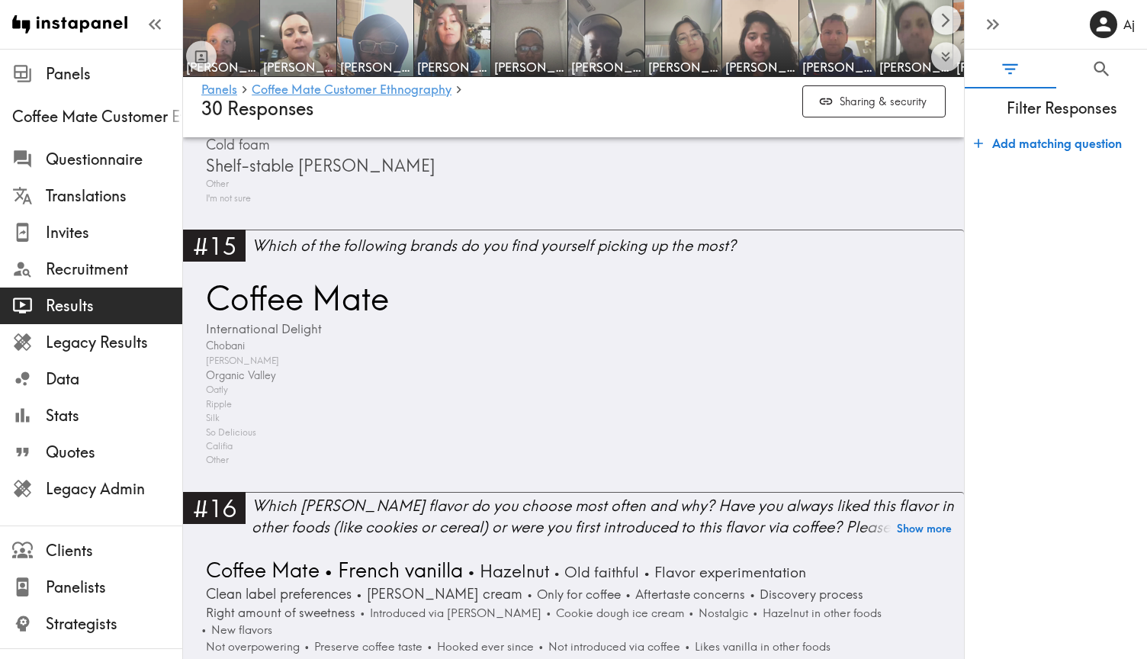
scroll to position [4918, 0]
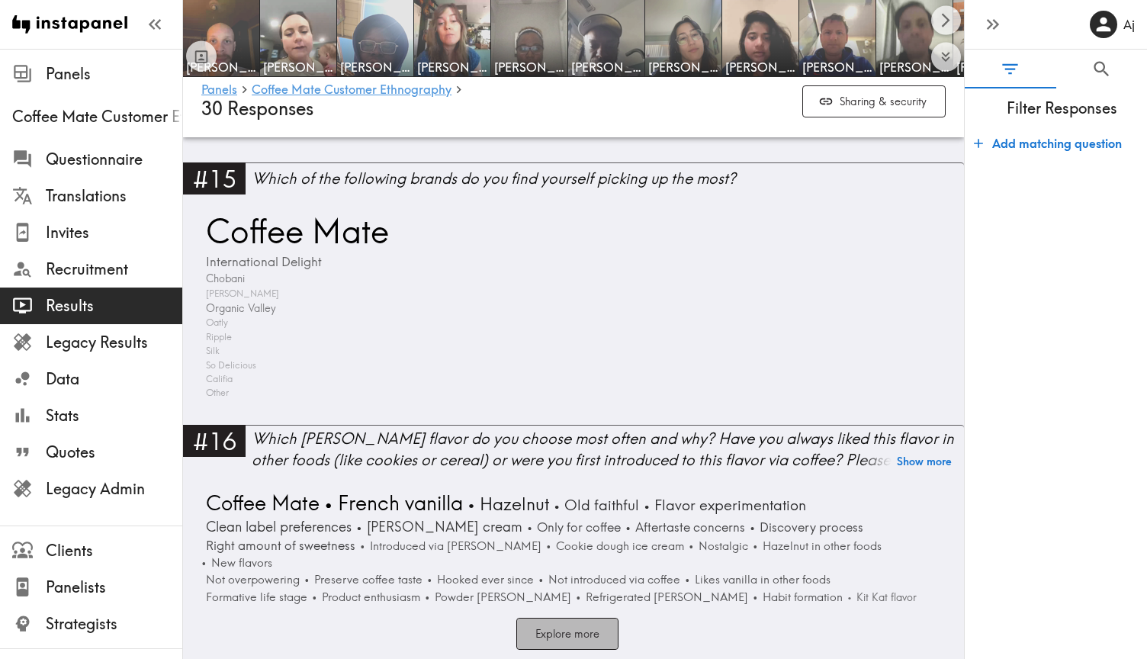
click at [577, 618] on button "Explore more" at bounding box center [567, 634] width 102 height 33
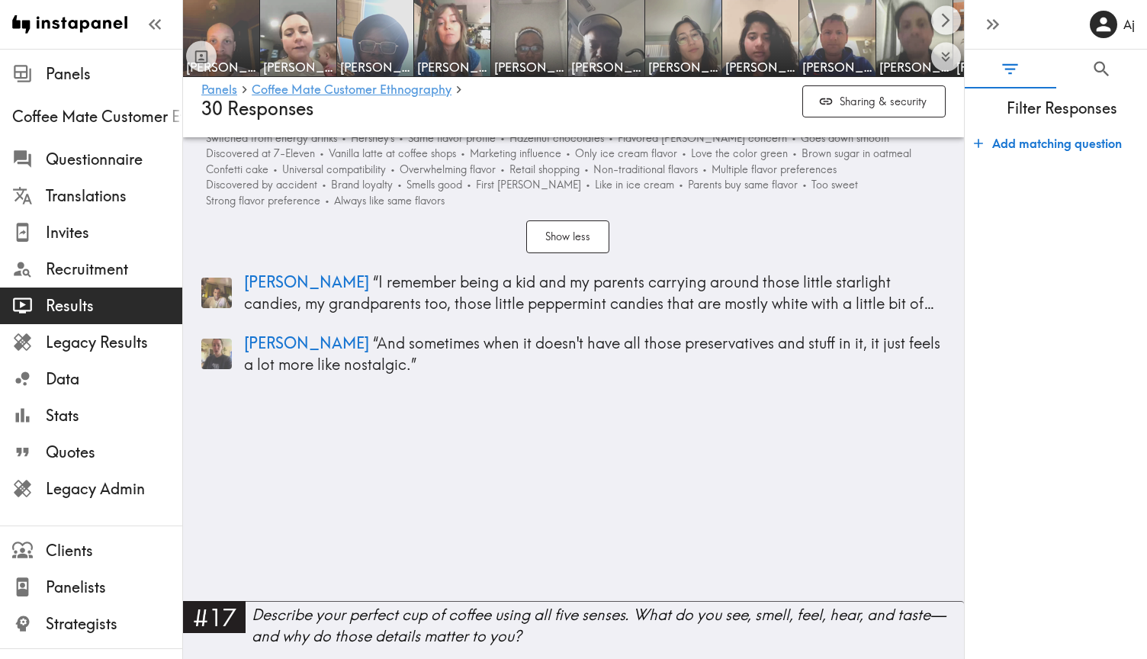
scroll to position [5580, 0]
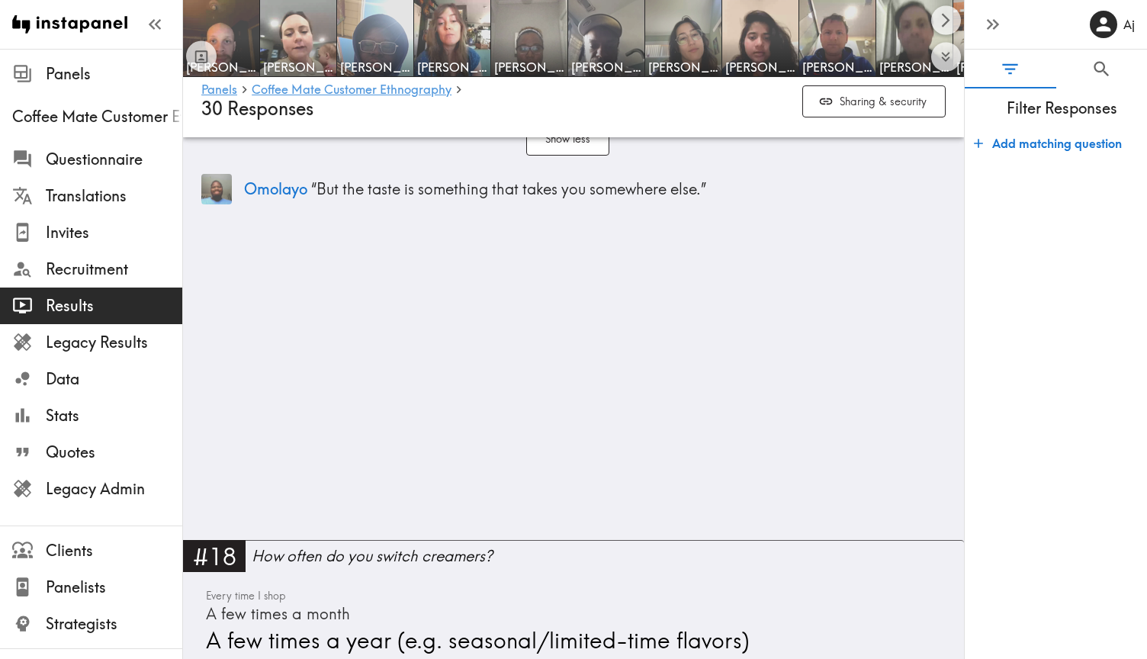
scroll to position [6378, 0]
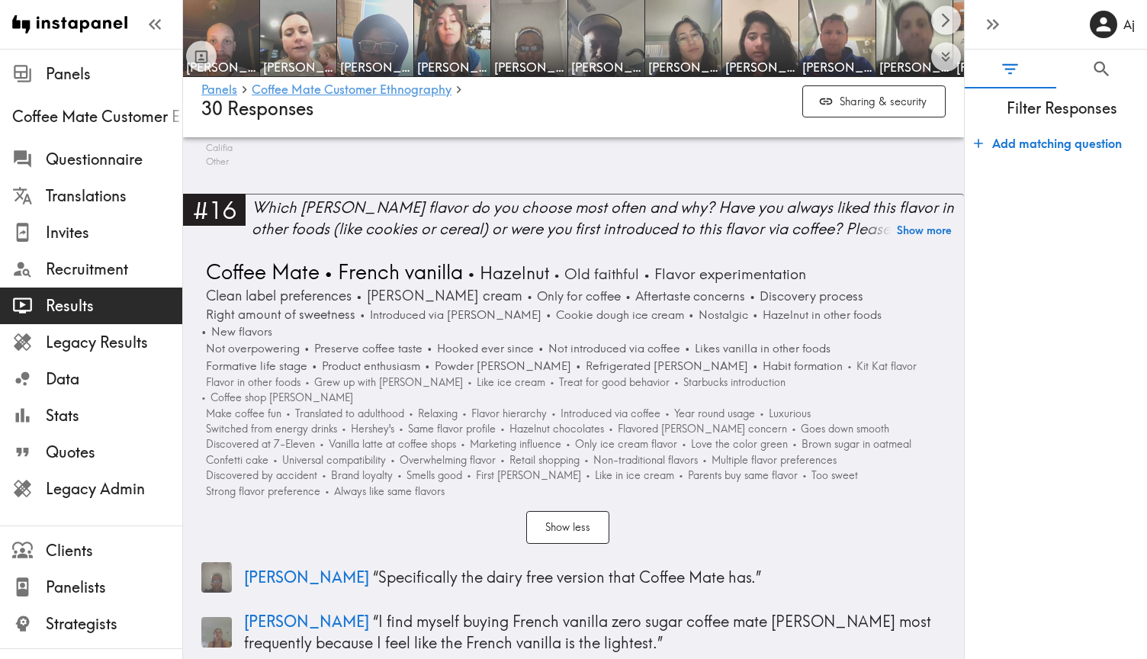
scroll to position [5135, 0]
